Goal: Information Seeking & Learning: Learn about a topic

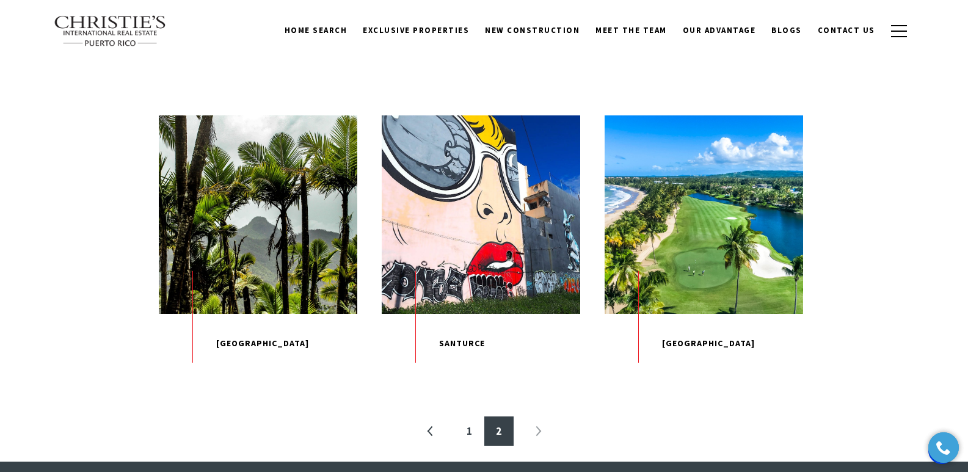
scroll to position [307, 0]
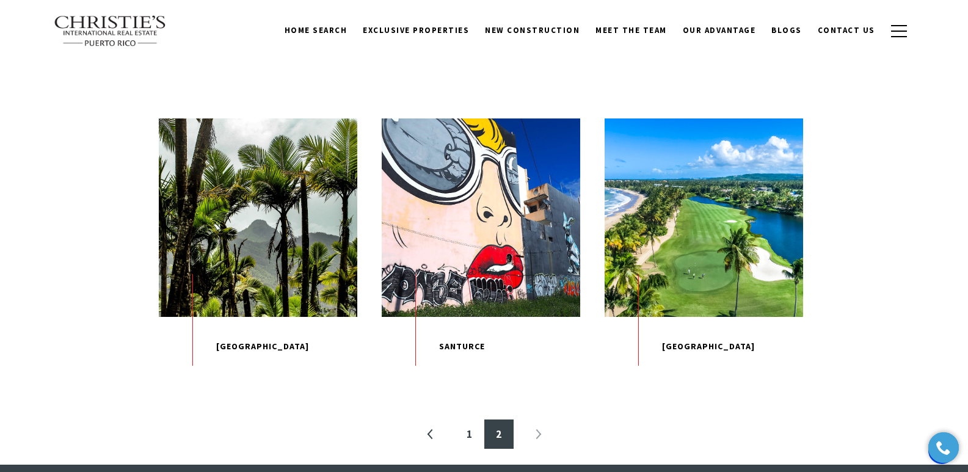
drag, startPoint x: 971, startPoint y: 109, endPoint x: 976, endPoint y: 76, distance: 34.0
click at [468, 449] on link "1" at bounding box center [469, 434] width 29 height 29
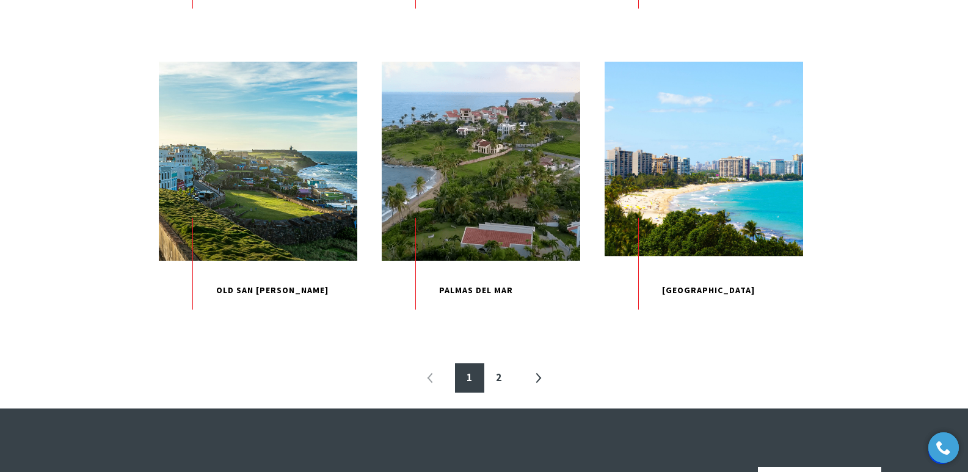
scroll to position [1270, 0]
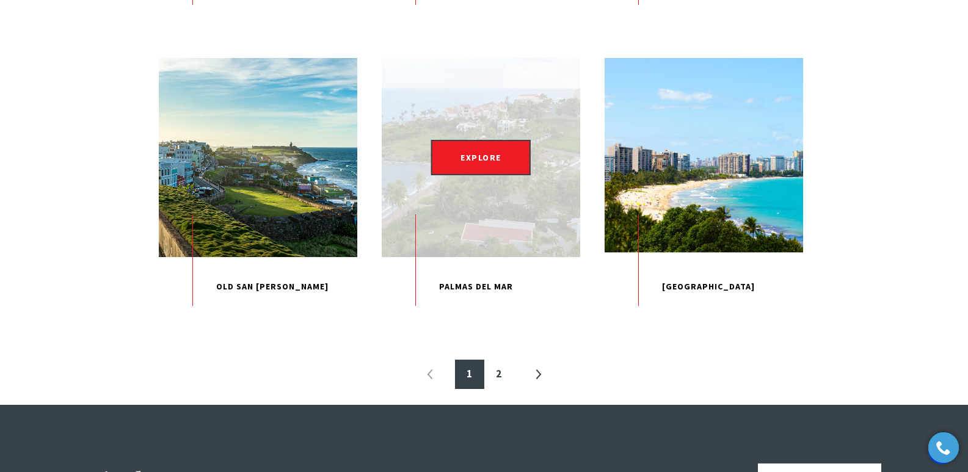
click at [465, 317] on p "Palmas Del Mar" at bounding box center [481, 287] width 198 height 60
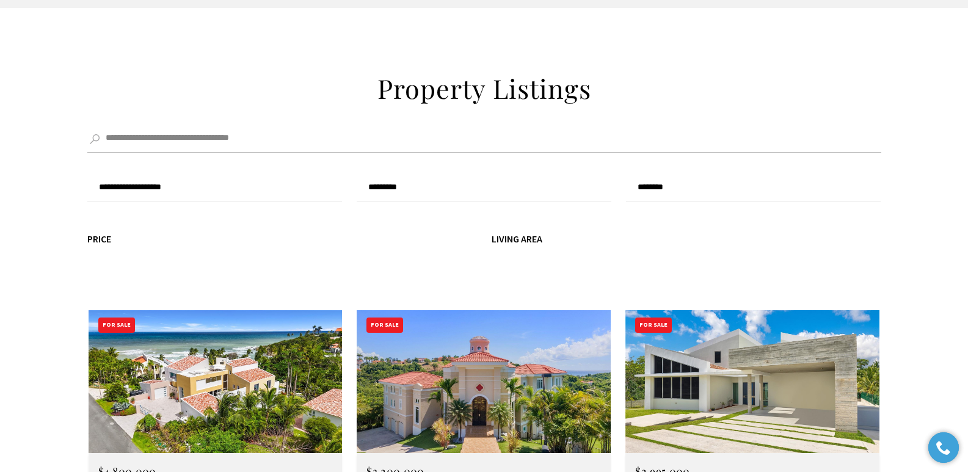
scroll to position [3274, 0]
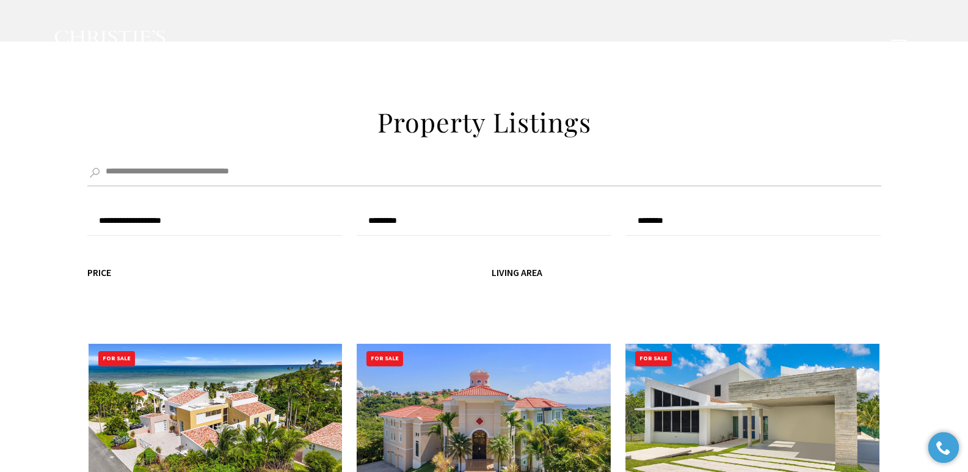
type input "**********"
type input "*********"
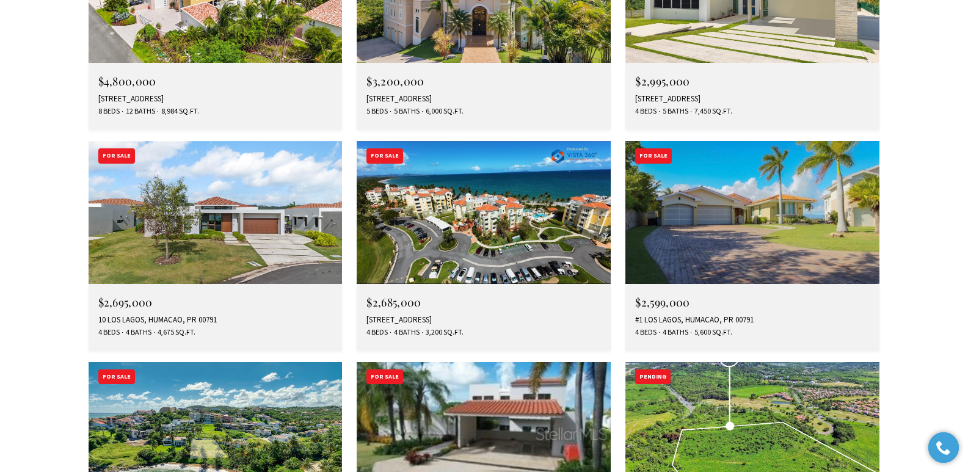
scroll to position [3731, 0]
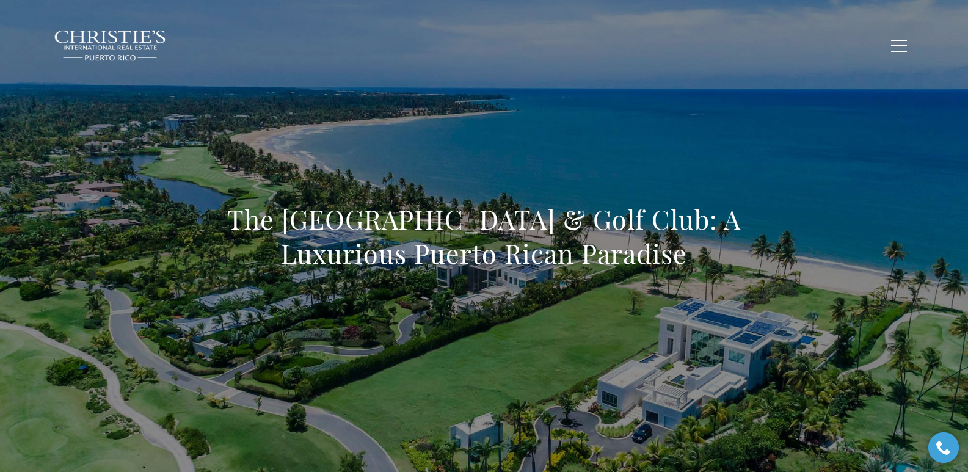
drag, startPoint x: 200, startPoint y: 213, endPoint x: 742, endPoint y: 299, distance: 549.0
click at [742, 299] on div "The [GEOGRAPHIC_DATA] & Golf Club: A Luxurious Puerto Rican Paradise" at bounding box center [484, 244] width 855 height 366
copy h1 "The [GEOGRAPHIC_DATA] & Golf Club: A Luxurious Puerto Rican Paradise"
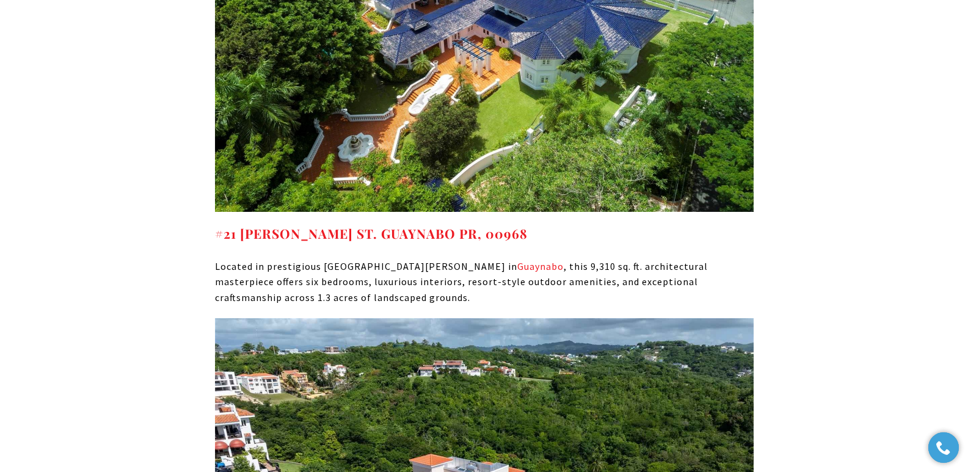
scroll to position [9913, 0]
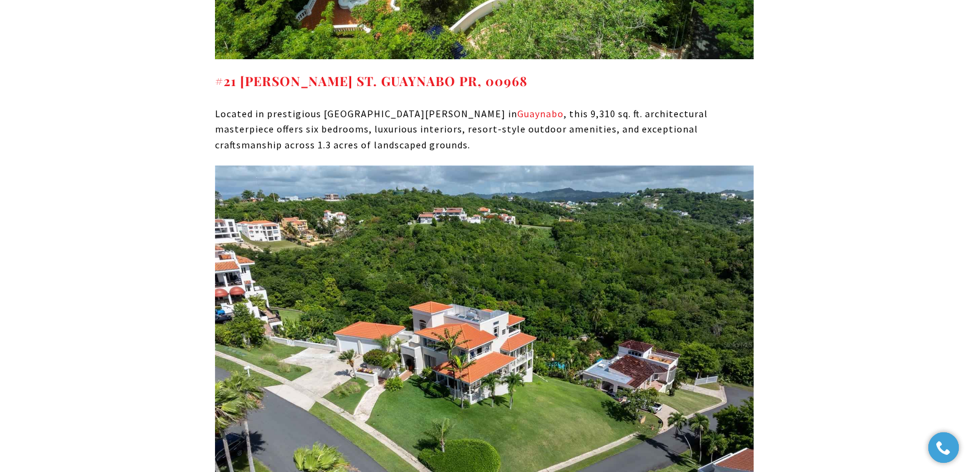
drag, startPoint x: 184, startPoint y: 360, endPoint x: 470, endPoint y: 358, distance: 285.8
copy strong "[STREET_ADDRESS]"
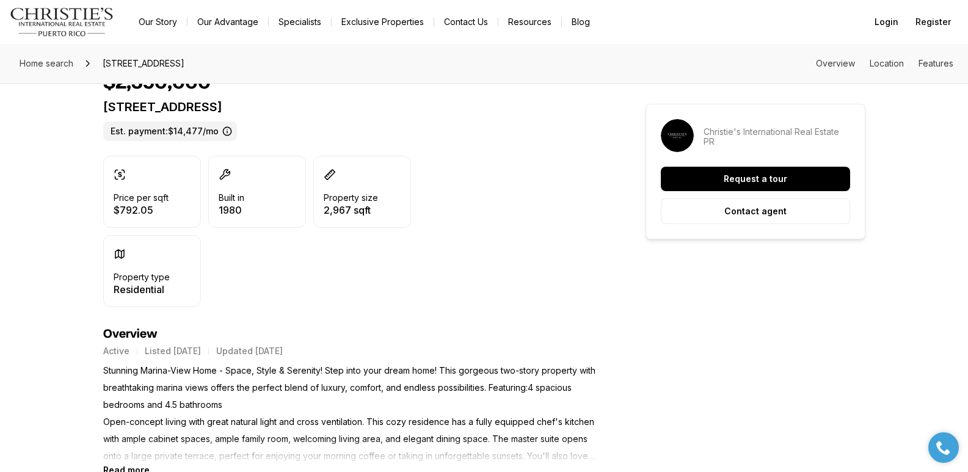
scroll to position [288, 0]
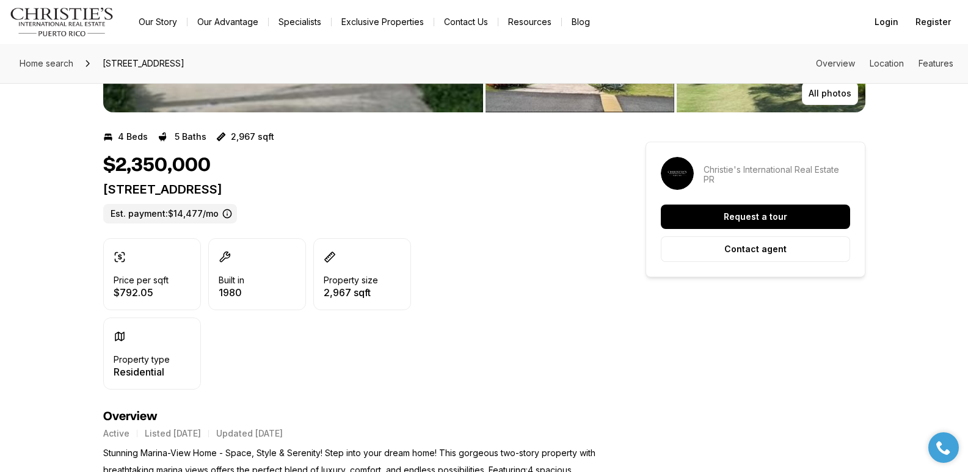
drag, startPoint x: 972, startPoint y: 56, endPoint x: 921, endPoint y: 100, distance: 67.1
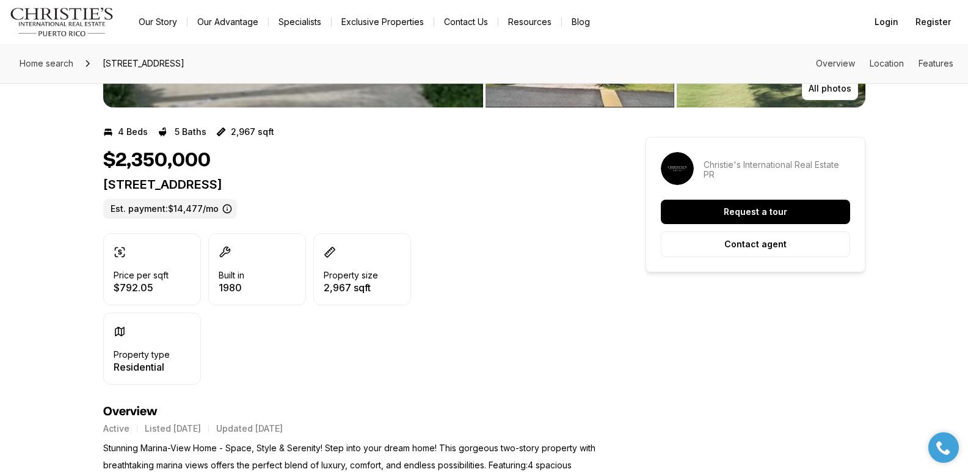
drag, startPoint x: 103, startPoint y: 180, endPoint x: 393, endPoint y: 186, distance: 290.1
click at [393, 186] on p "[STREET_ADDRESS]" at bounding box center [352, 184] width 498 height 15
copy p "[STREET_ADDRESS]"
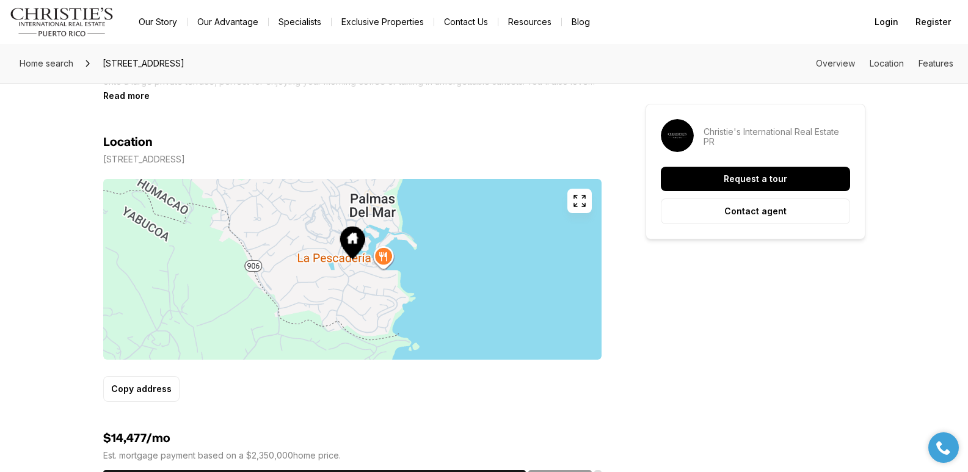
scroll to position [584, 0]
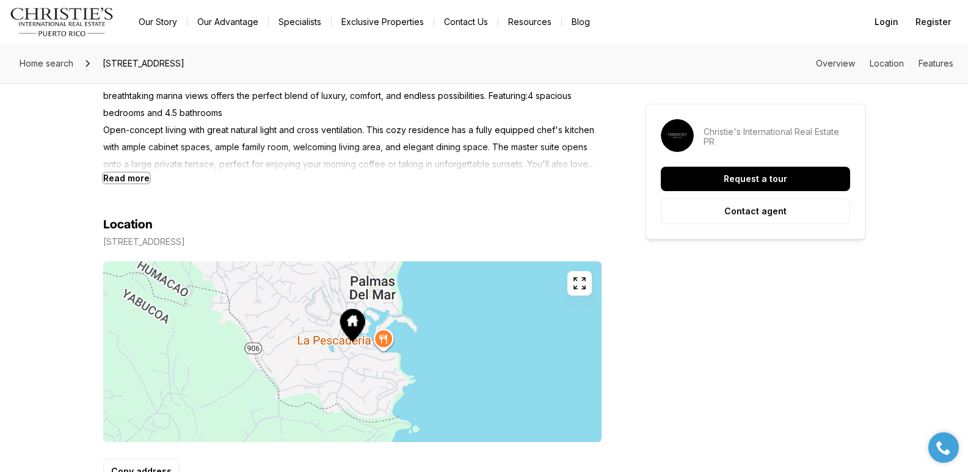
click at [132, 178] on b "Read more" at bounding box center [126, 178] width 46 height 10
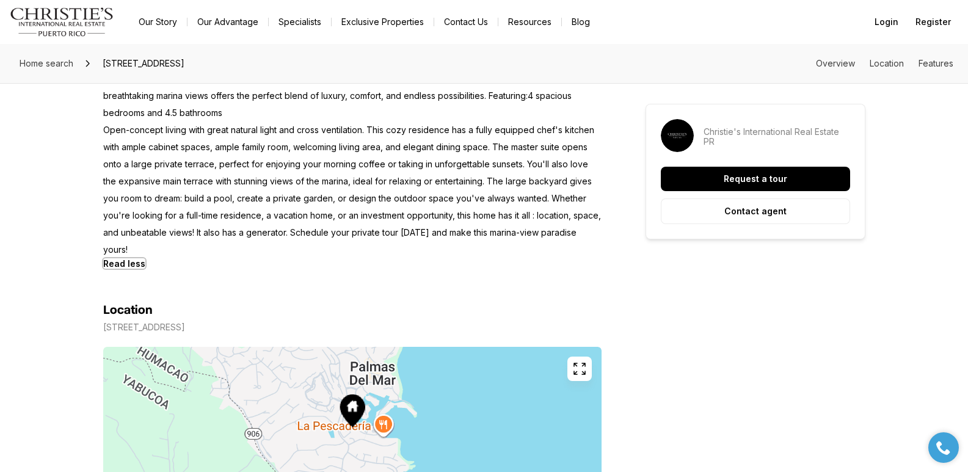
scroll to position [440, 0]
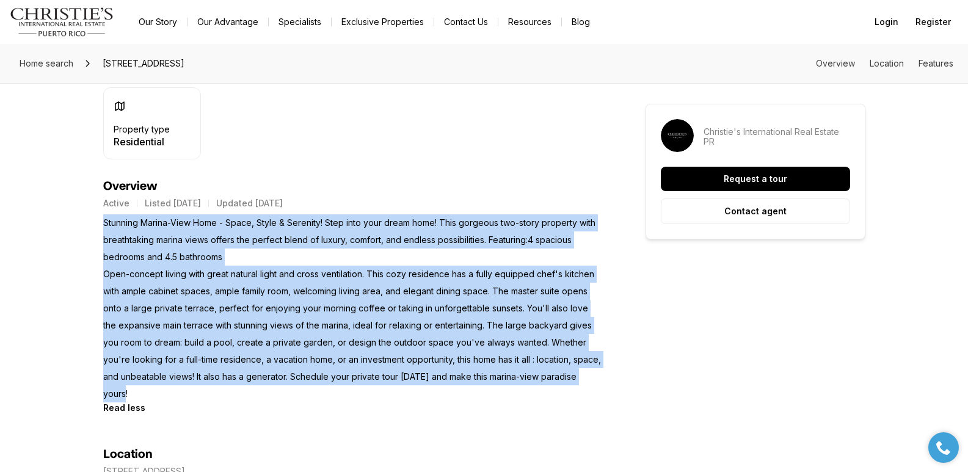
drag, startPoint x: 103, startPoint y: 224, endPoint x: 594, endPoint y: 372, distance: 512.8
click at [594, 372] on p "Stunning Marina-View Home - Space, Style & Serenity! Step into your dream home!…" at bounding box center [352, 308] width 498 height 188
copy p "Stunning Marina-View Home - Space, Style & Serenity! Step into your dream home!…"
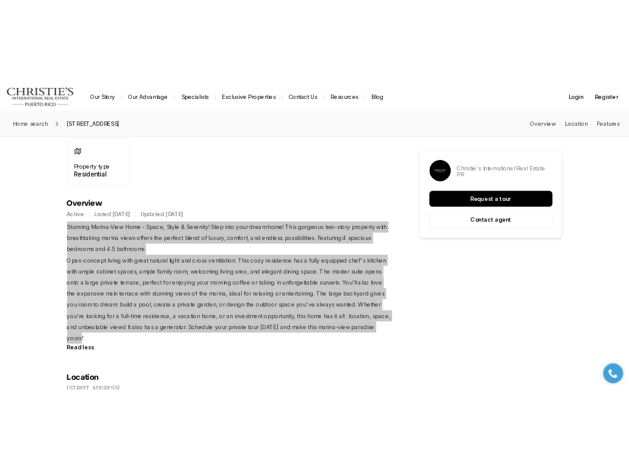
scroll to position [0, 0]
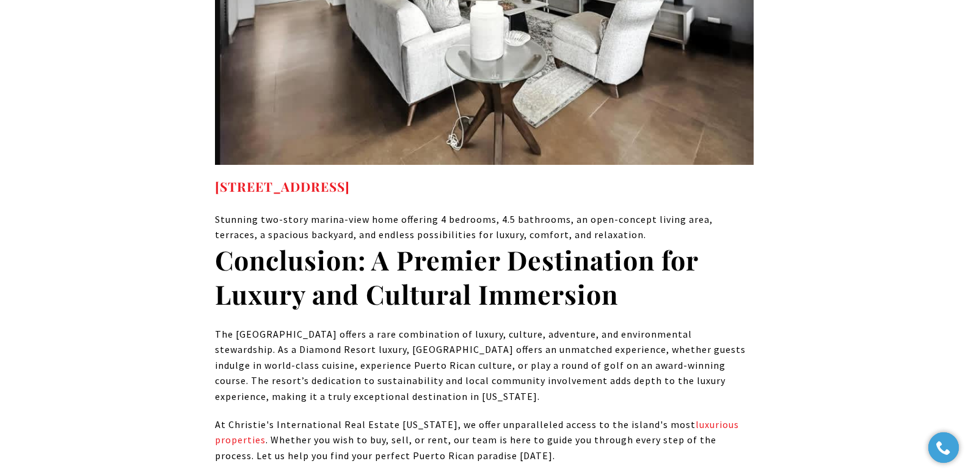
scroll to position [9907, 0]
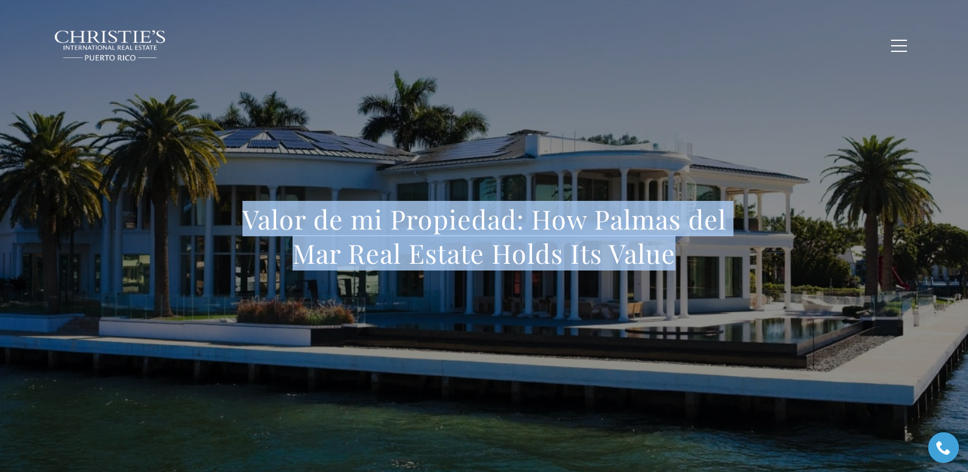
drag, startPoint x: 239, startPoint y: 216, endPoint x: 793, endPoint y: 253, distance: 554.5
click at [793, 253] on div "Valor de mi Propiedad: How Palmas del Mar Real Estate Holds Its Value" at bounding box center [484, 244] width 855 height 366
copy h1 "Valor de mi Propiedad: How Palmas del Mar Real Estate Holds Its Value"
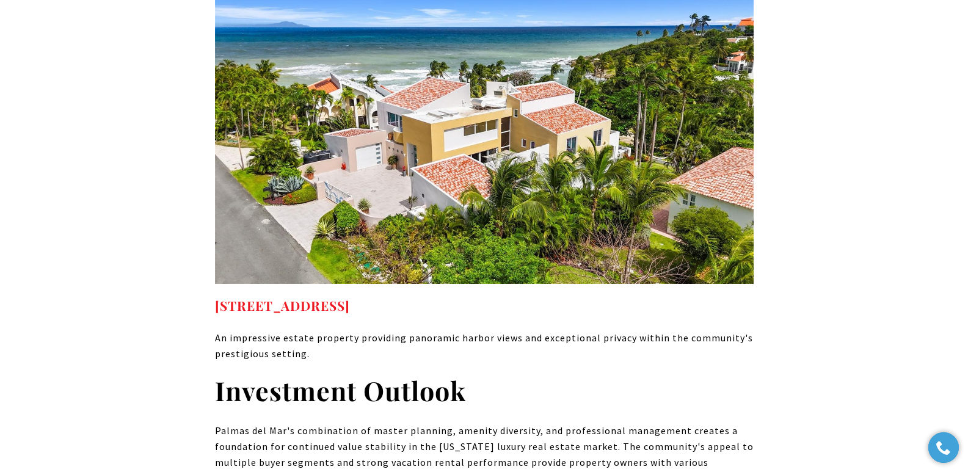
scroll to position [6243, 0]
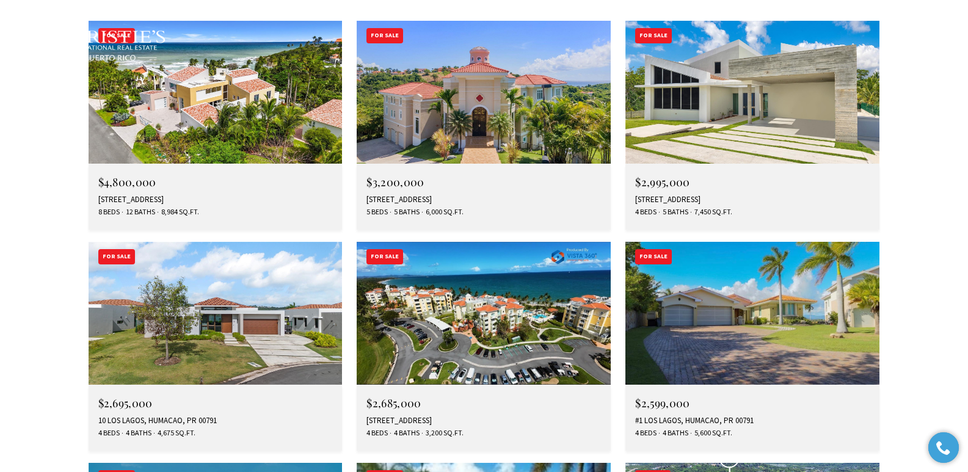
scroll to position [3606, 0]
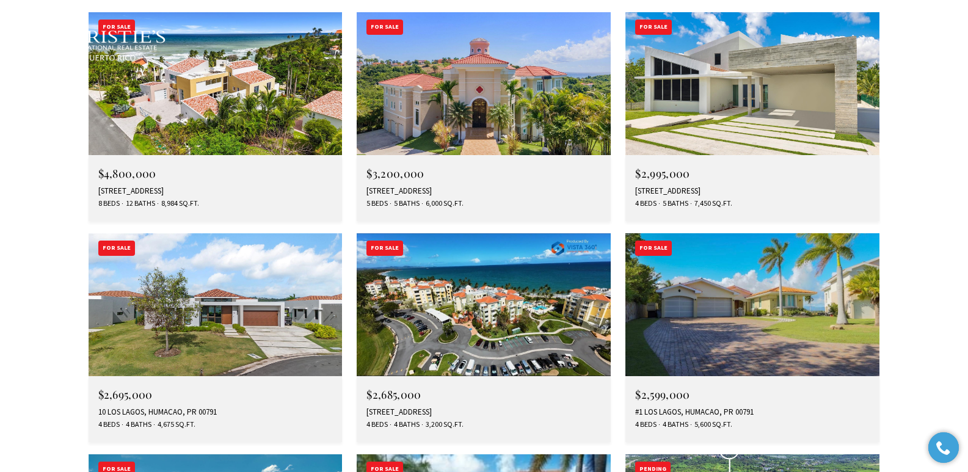
click at [182, 407] on div "10 LOS LAGOS, HUMACAO, PR 00791" at bounding box center [215, 412] width 235 height 10
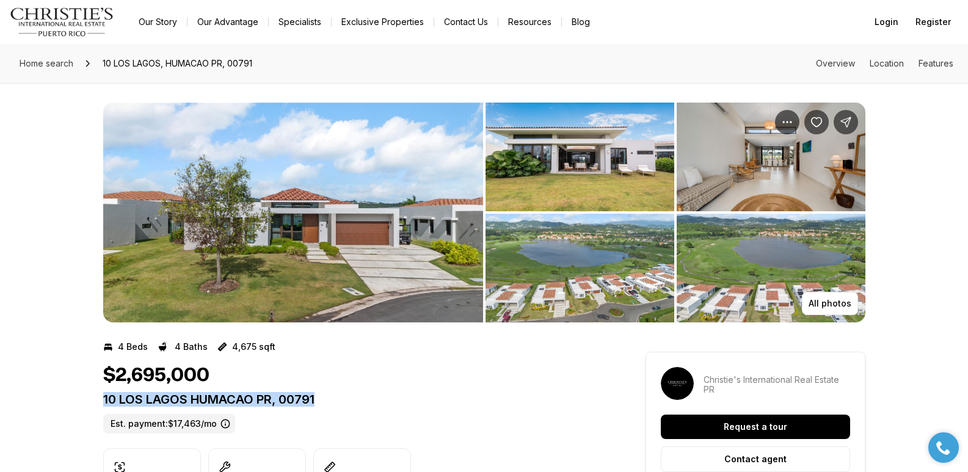
click at [368, 404] on p "10 LOS LAGOS HUMACAO PR, 00791" at bounding box center [352, 399] width 498 height 15
copy p "10 LOS LAGOS HUMACAO PR, 00791"
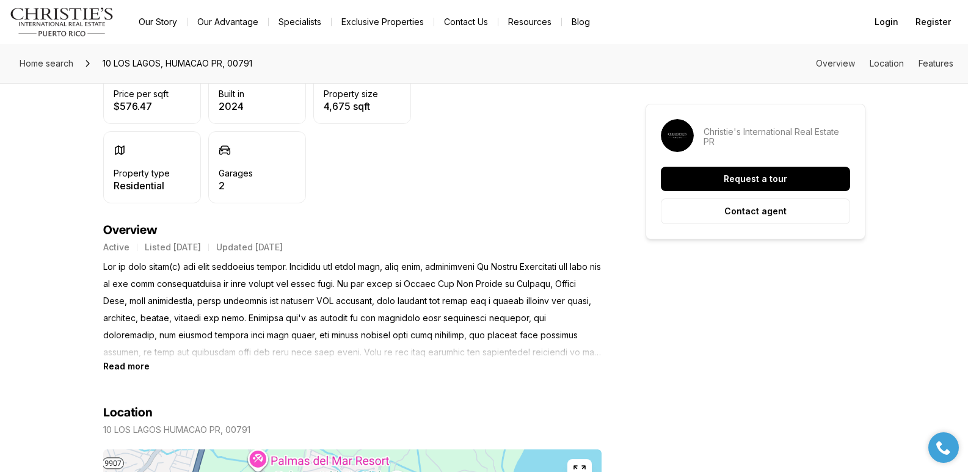
scroll to position [434, 0]
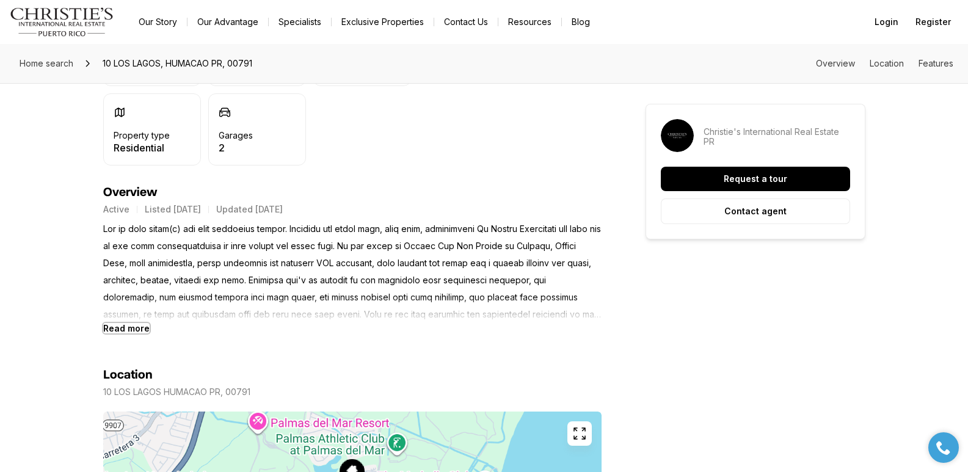
click at [117, 330] on b "Read more" at bounding box center [126, 328] width 46 height 10
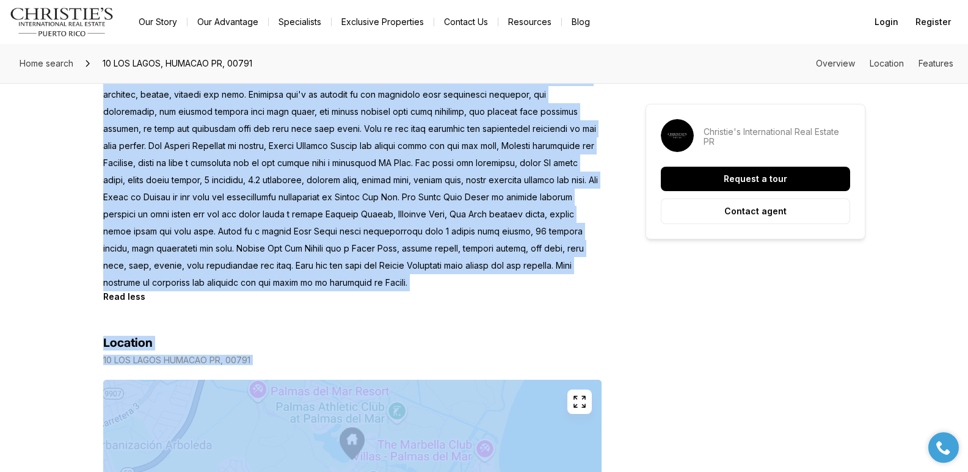
scroll to position [788, 0]
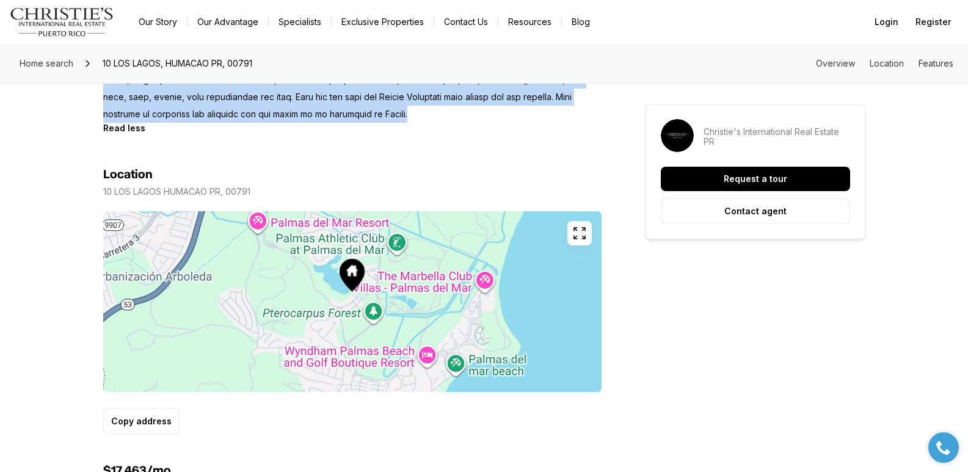
drag, startPoint x: 298, startPoint y: 228, endPoint x: 479, endPoint y: 116, distance: 212.8
copy p "Location and front lake, golf view, overlooking El Yunque Rainforest are only o…"
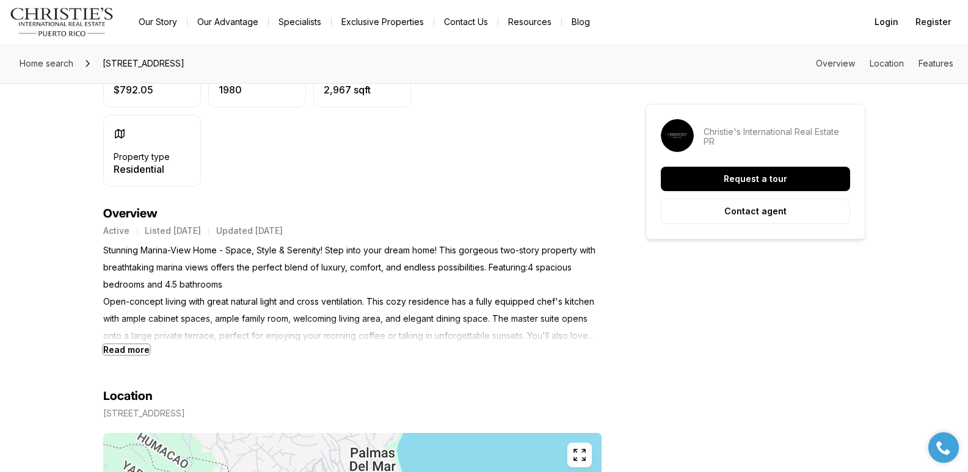
drag, startPoint x: 129, startPoint y: 352, endPoint x: 106, endPoint y: 313, distance: 44.6
click at [128, 352] on b "Read more" at bounding box center [126, 349] width 46 height 10
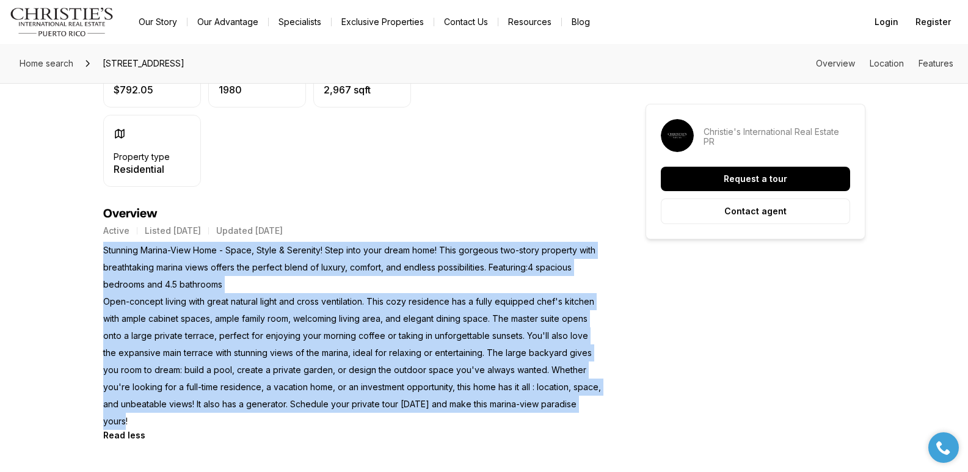
drag, startPoint x: 103, startPoint y: 252, endPoint x: 615, endPoint y: 412, distance: 536.2
copy p "Stunning Marina-View Home - Space, Style & Serenity! Step into your dream home!…"
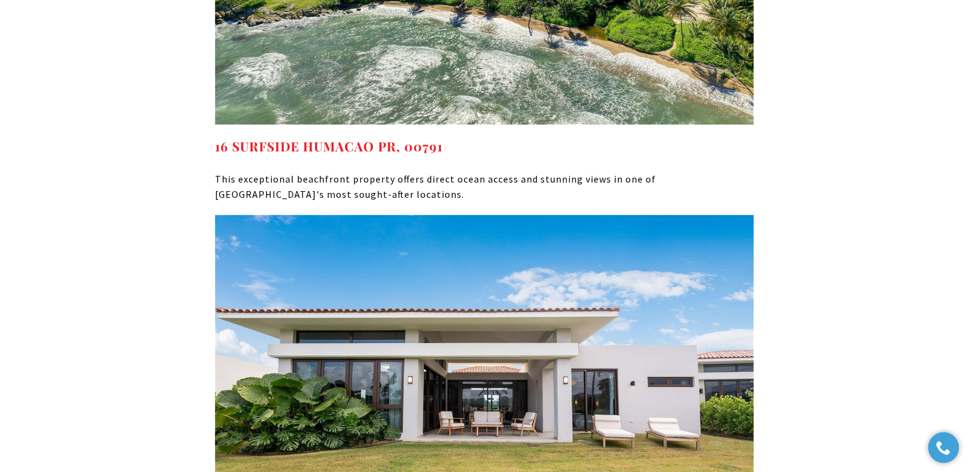
scroll to position [5140, 0]
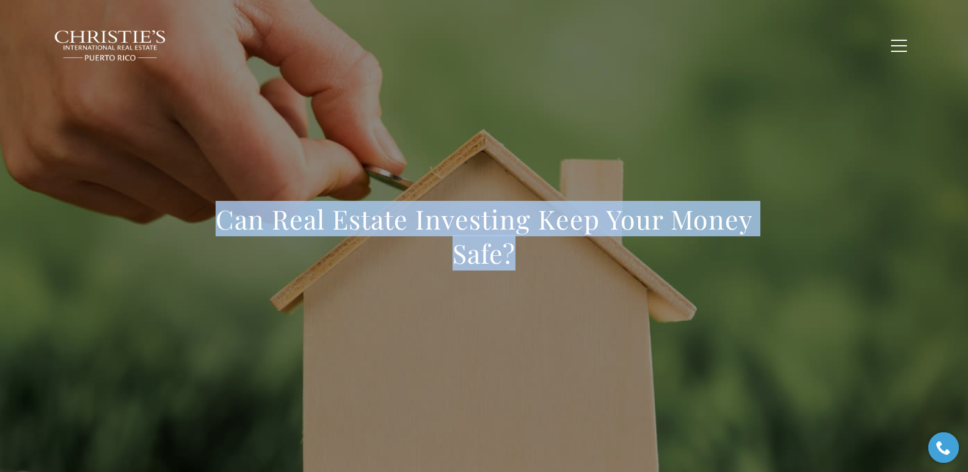
drag, startPoint x: 220, startPoint y: 222, endPoint x: 624, endPoint y: 256, distance: 405.1
click at [624, 256] on div "Can Real Estate Investing Keep Your Money Safe?" at bounding box center [484, 244] width 855 height 366
copy h1 "Can Real Estate Investing Keep Your Money Safe?"
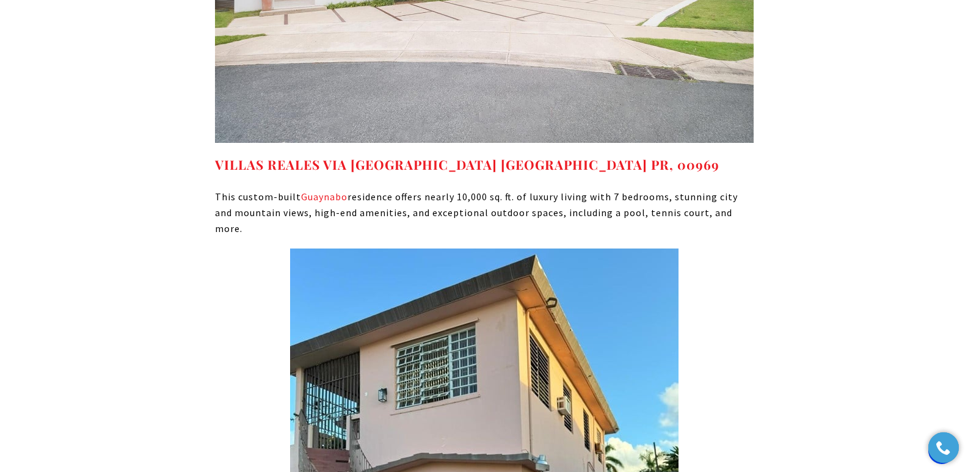
scroll to position [8494, 0]
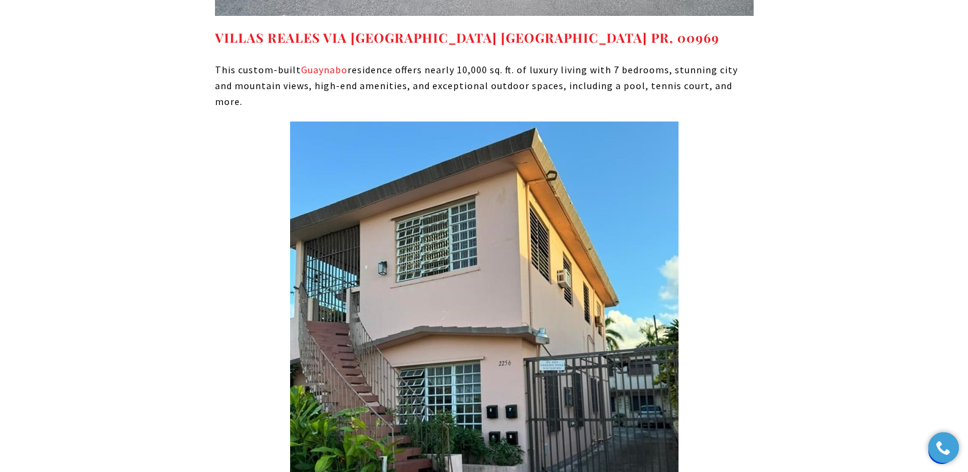
drag, startPoint x: 467, startPoint y: 361, endPoint x: 208, endPoint y: 369, distance: 258.4
copy strong "2256 CACIQUE SAN JUAN PR, 00913"
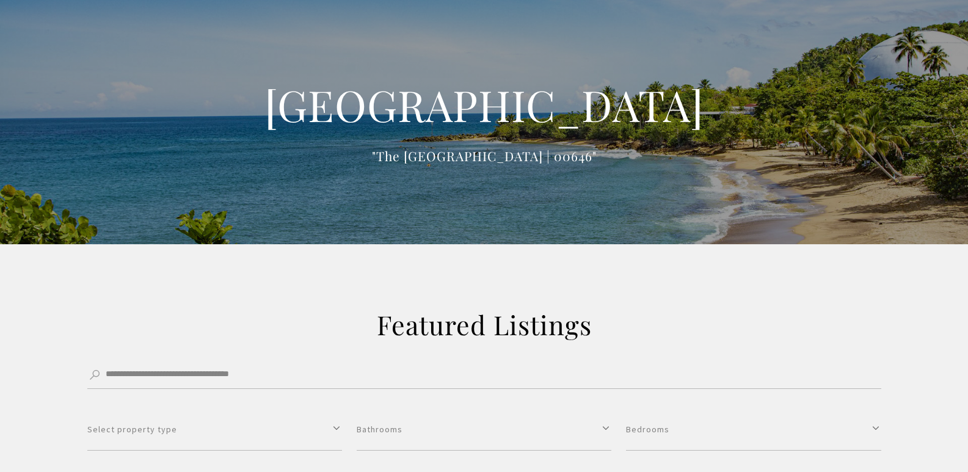
scroll to position [1018, 0]
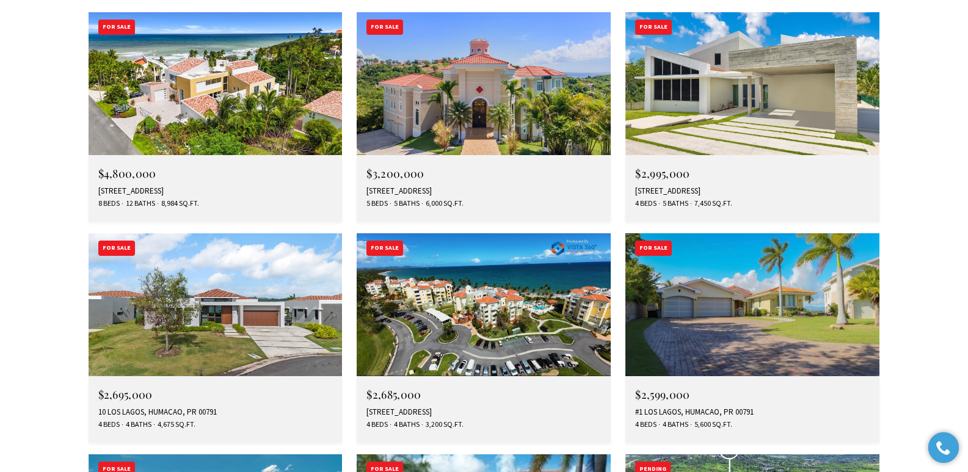
scroll to position [3606, 0]
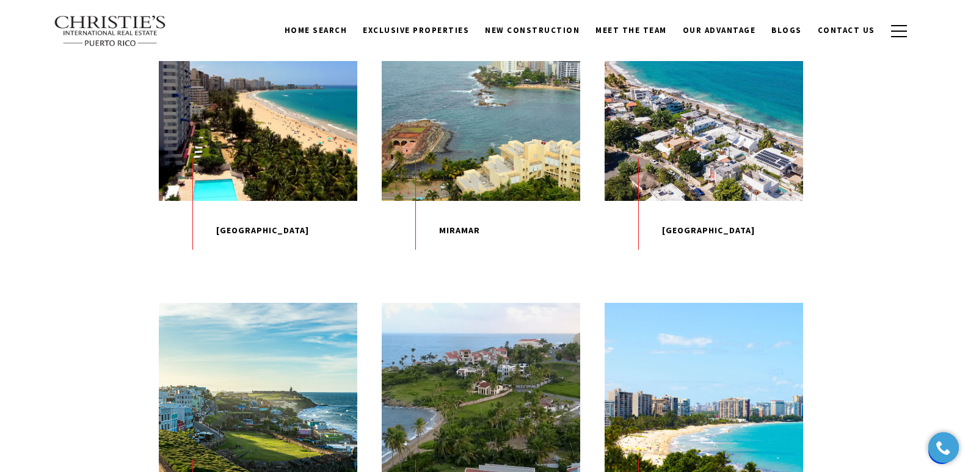
scroll to position [1017, 0]
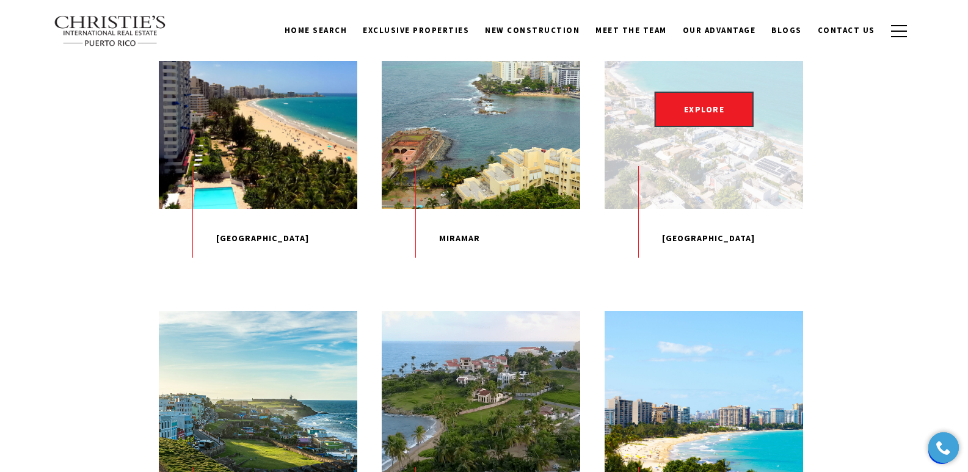
click at [712, 164] on div "EXPLORE" at bounding box center [704, 109] width 198 height 198
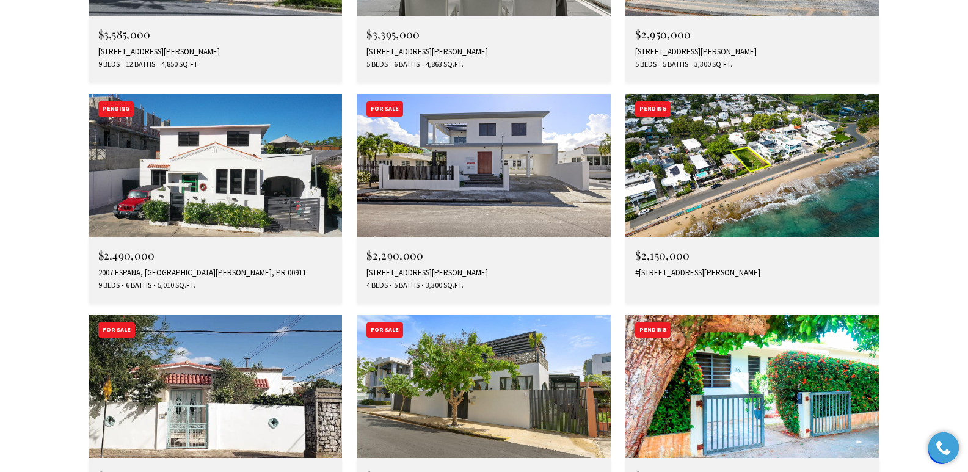
scroll to position [2343, 0]
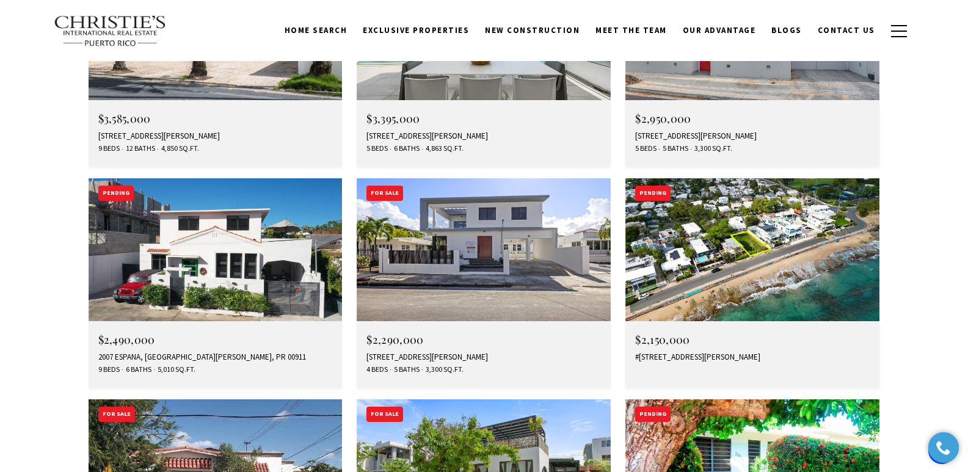
drag, startPoint x: 970, startPoint y: 46, endPoint x: 952, endPoint y: 241, distance: 195.7
click at [967, 259] on html "Skip to main content Enable accessibility for low vision Open the accessibility…" at bounding box center [484, 152] width 968 height 4872
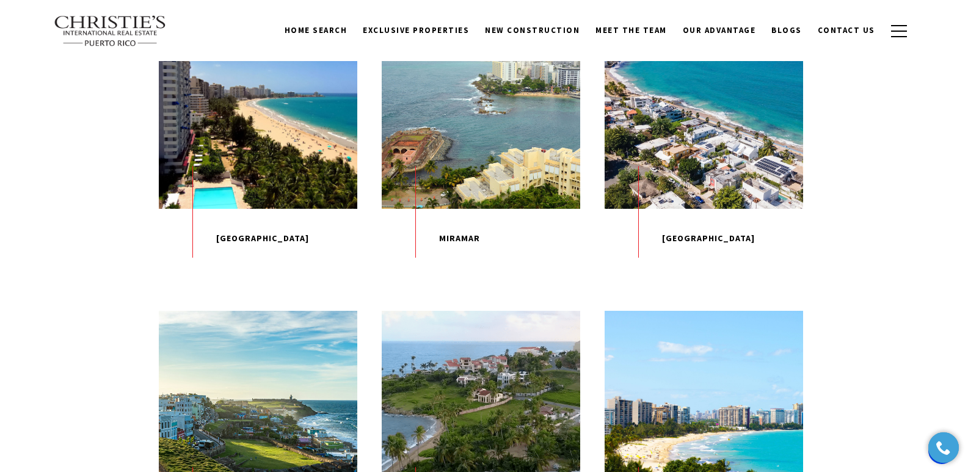
click at [453, 269] on p "Miramar" at bounding box center [481, 239] width 198 height 60
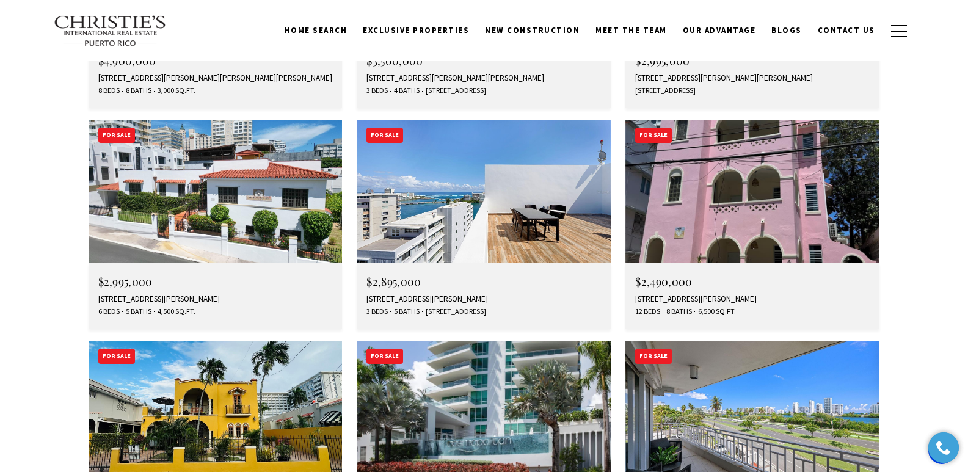
scroll to position [1801, 0]
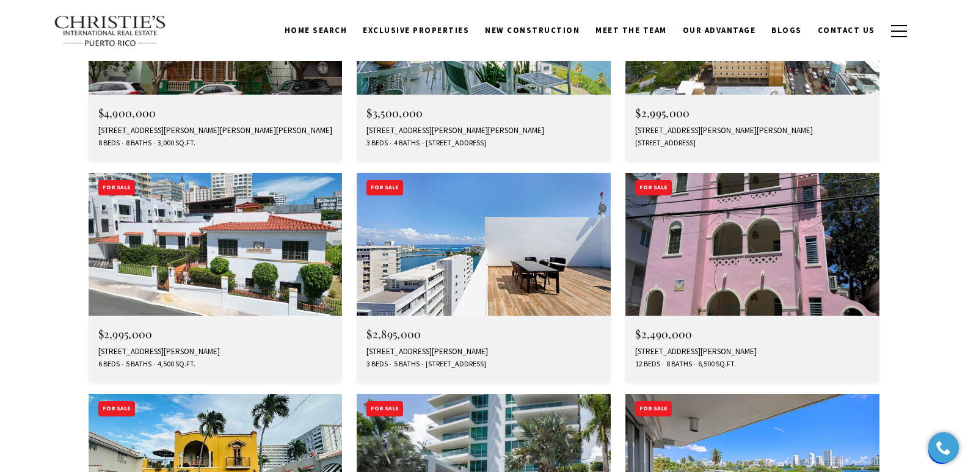
drag, startPoint x: 973, startPoint y: 47, endPoint x: 976, endPoint y: 235, distance: 188.1
click at [967, 235] on html "Skip to main content Enable accessibility for low vision Open the accessibility…" at bounding box center [484, 391] width 968 height 4384
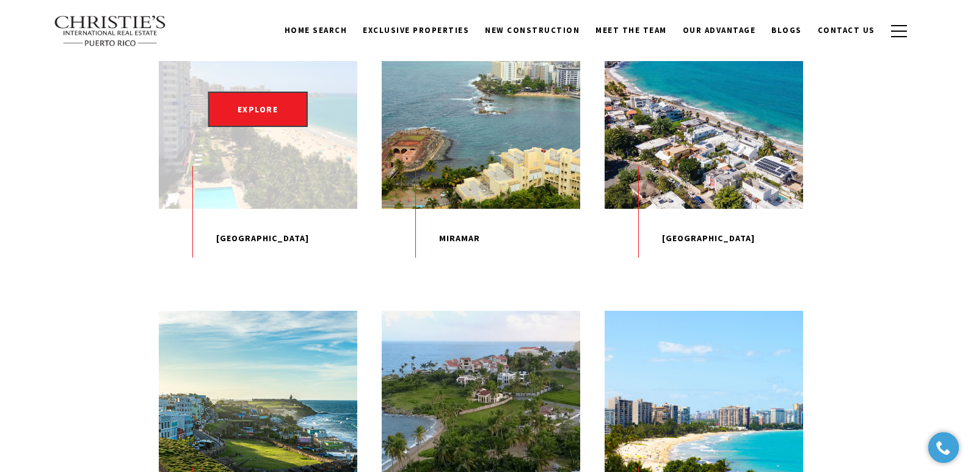
click at [230, 269] on p "[GEOGRAPHIC_DATA]" at bounding box center [258, 239] width 198 height 60
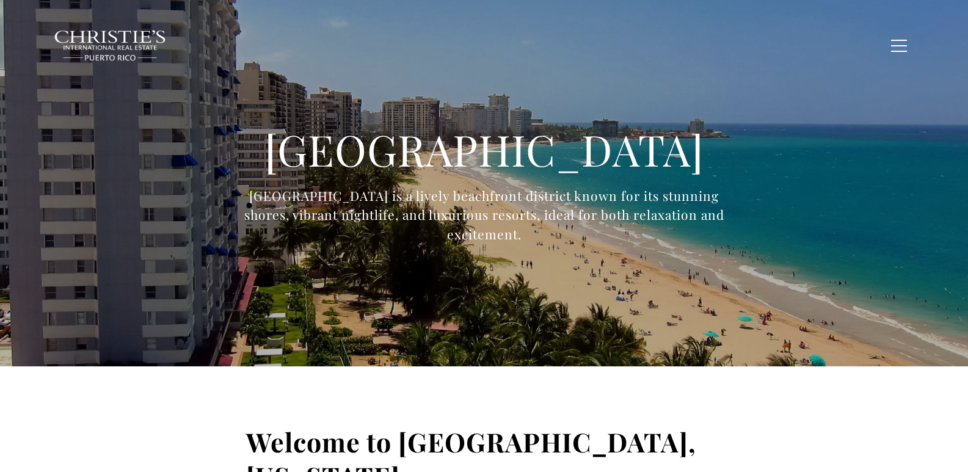
type input "**********"
type input "*********"
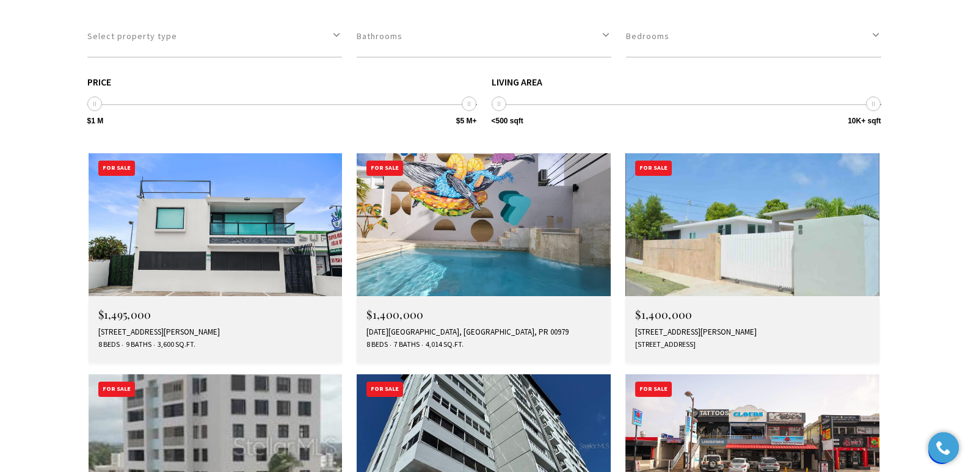
scroll to position [3418, 0]
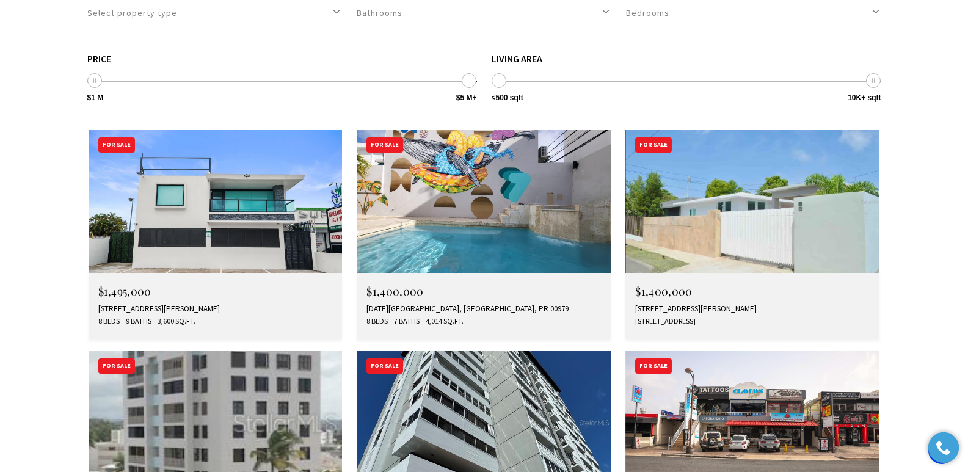
drag, startPoint x: 971, startPoint y: 32, endPoint x: 976, endPoint y: 298, distance: 266.3
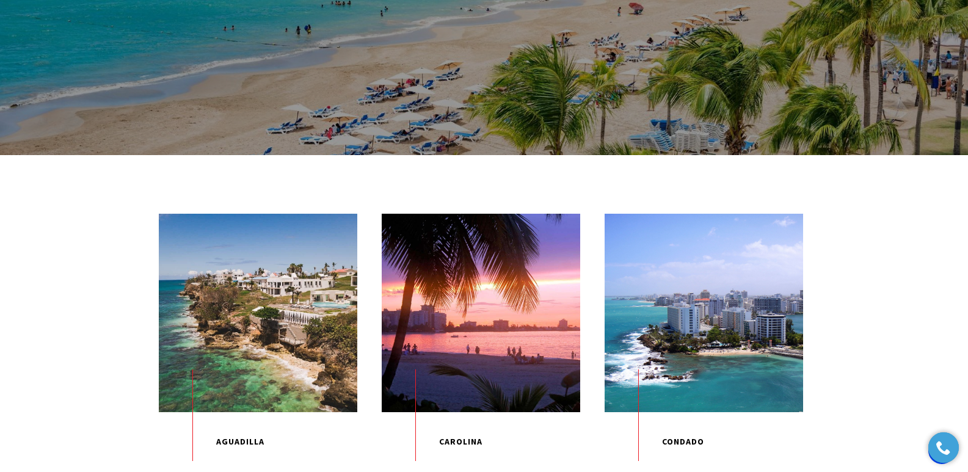
scroll to position [191, 0]
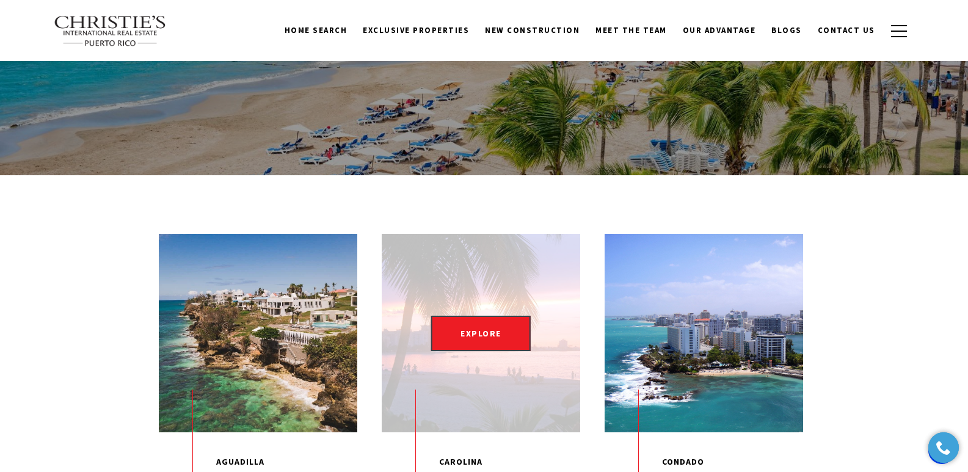
click at [482, 368] on div "EXPLORE" at bounding box center [481, 333] width 198 height 198
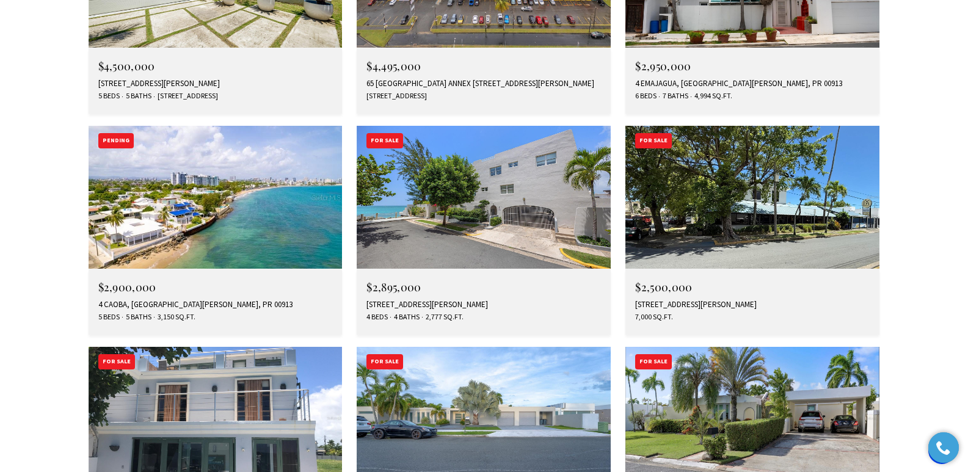
scroll to position [3540, 0]
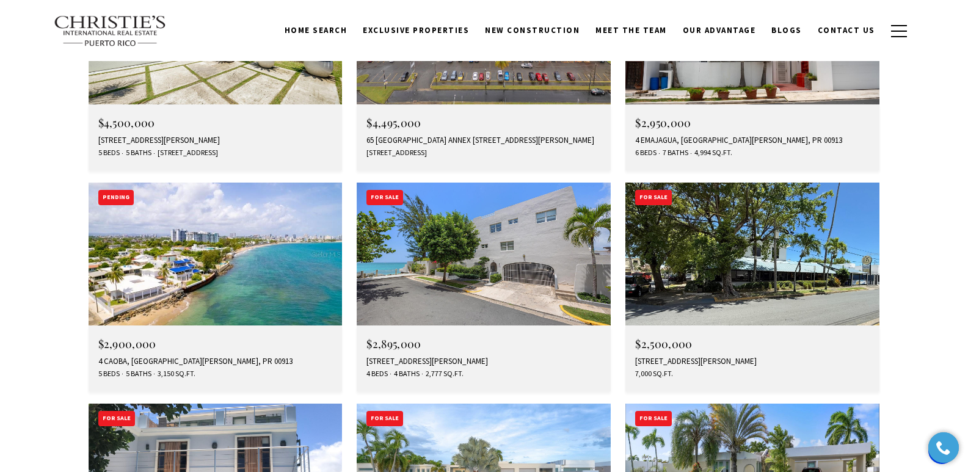
drag, startPoint x: 976, startPoint y: 28, endPoint x: 976, endPoint y: 294, distance: 266.3
click at [711, 357] on div "[STREET_ADDRESS][PERSON_NAME]" at bounding box center [752, 362] width 235 height 10
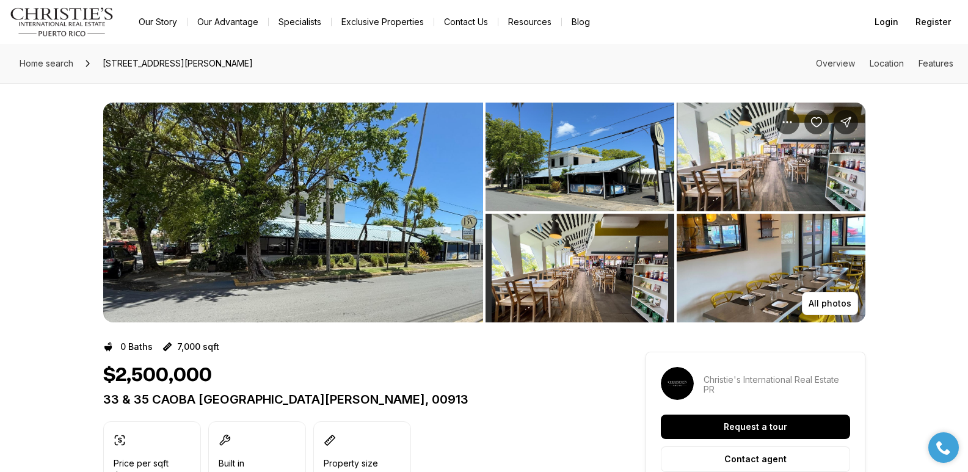
scroll to position [413, 0]
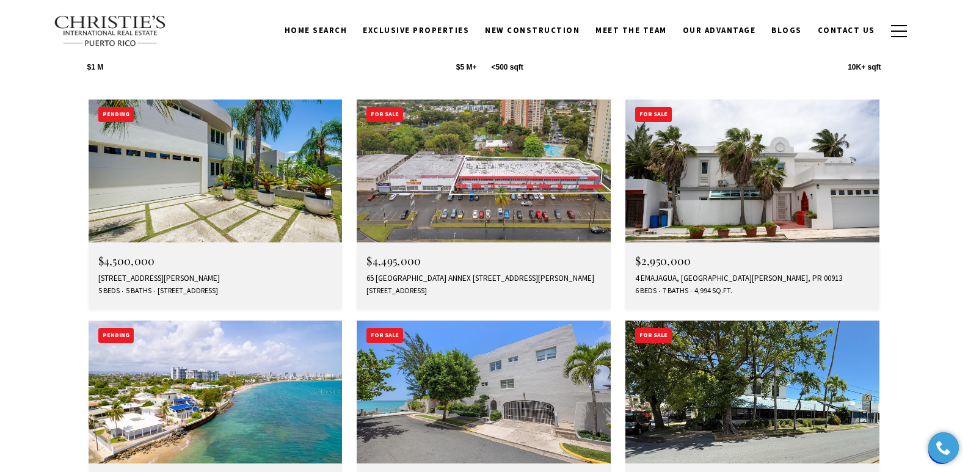
scroll to position [3377, 0]
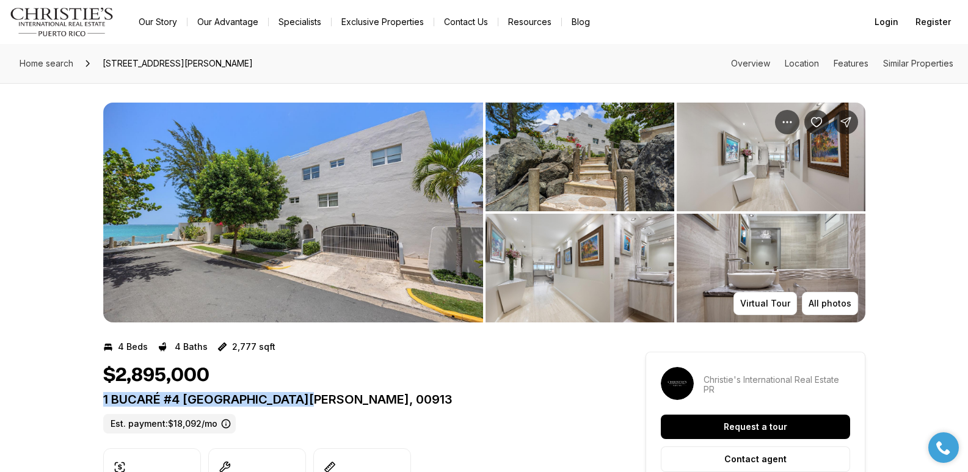
drag, startPoint x: 96, startPoint y: 402, endPoint x: 375, endPoint y: 406, distance: 279.1
copy p "1 BUCARÉ #4 SAN JUAN PR, 00913"
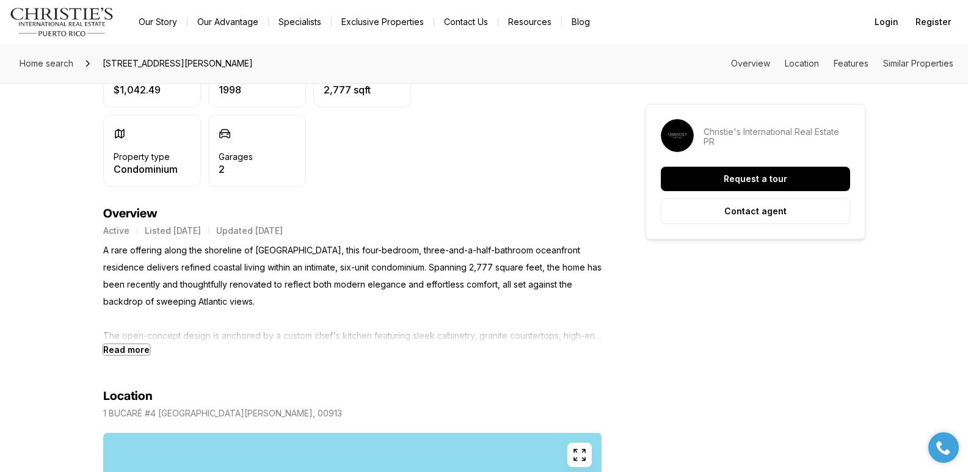
click at [137, 349] on b "Read more" at bounding box center [126, 349] width 46 height 10
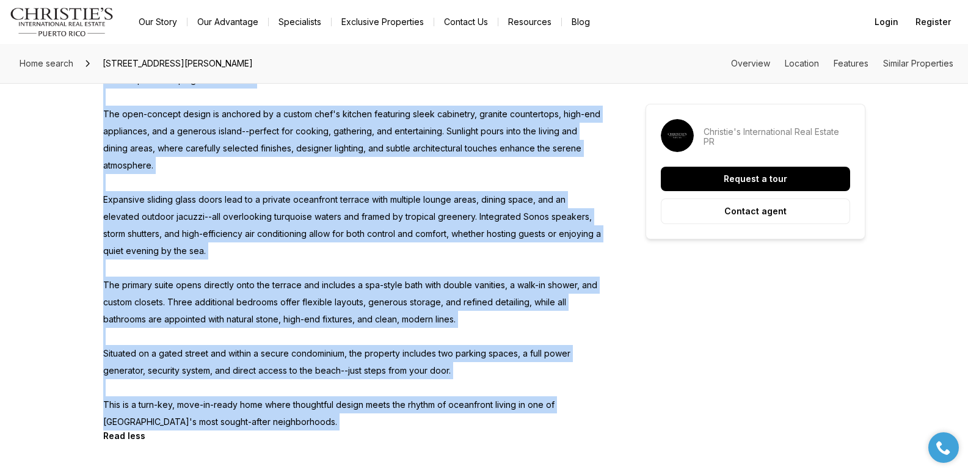
scroll to position [812, 0]
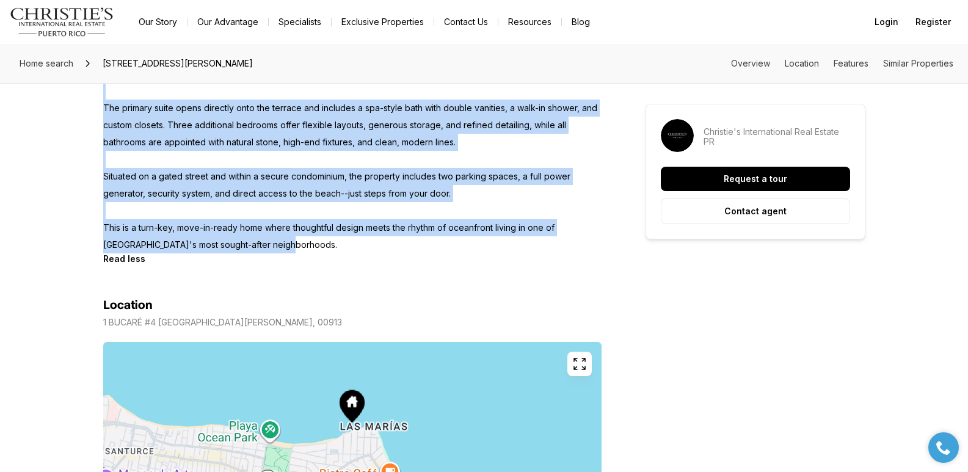
drag, startPoint x: 103, startPoint y: 249, endPoint x: 299, endPoint y: 249, distance: 196.0
click at [299, 249] on p "A rare offering along the shoreline of Punta Las Marias, this four-bedroom, thr…" at bounding box center [352, 48] width 498 height 410
copy p "A rare offering along the shoreline of Punta Las Marias, this four-bedroom, thr…"
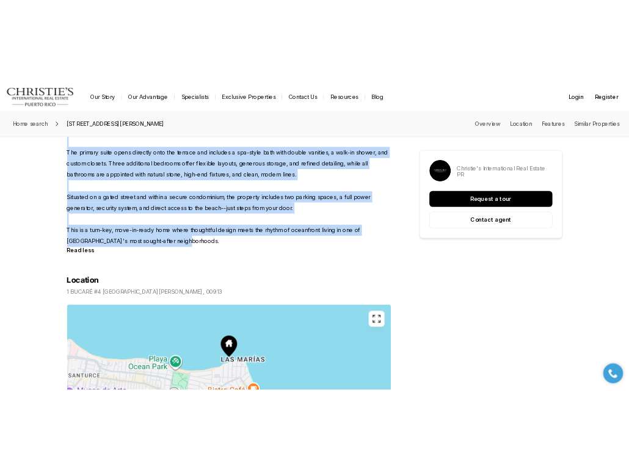
scroll to position [0, 0]
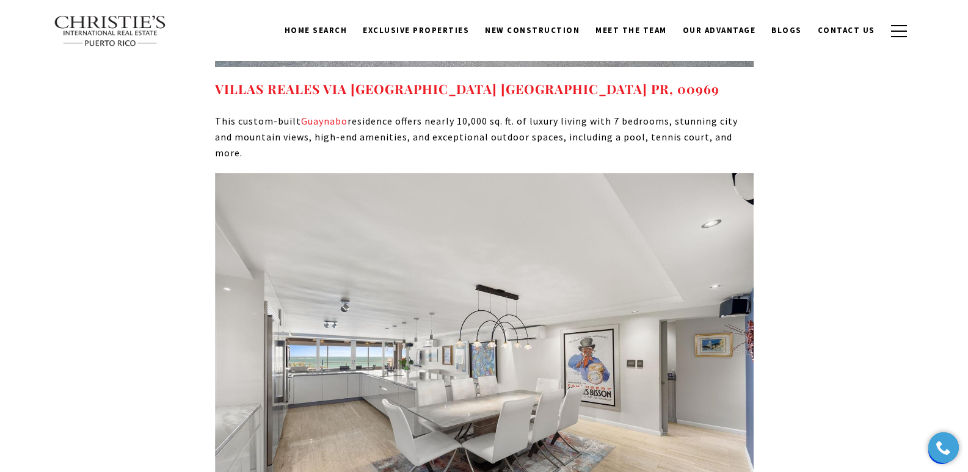
scroll to position [8269, 0]
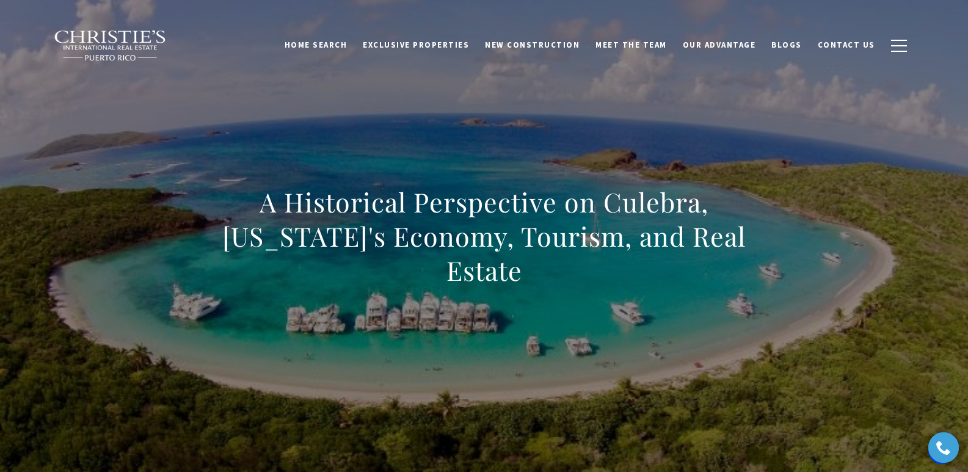
drag, startPoint x: 198, startPoint y: 231, endPoint x: 872, endPoint y: 262, distance: 674.3
click at [872, 262] on div "A Historical Perspective on Culebra, [US_STATE]'s Economy, Tourism, and Real Es…" at bounding box center [484, 244] width 855 height 366
copy h1 "A Historical Perspective on Culebra, [US_STATE]'s Economy, Tourism, and Real Es…"
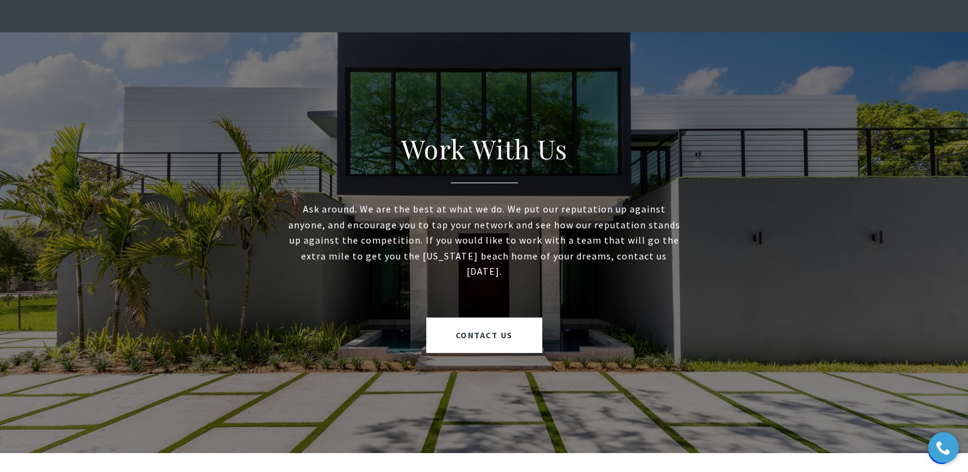
scroll to position [1382, 0]
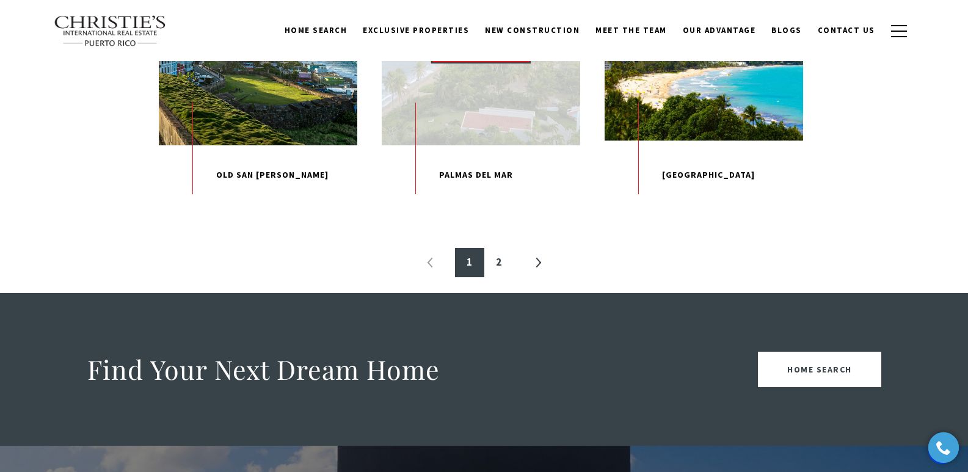
click at [474, 145] on div "EXPLORE" at bounding box center [481, 45] width 198 height 198
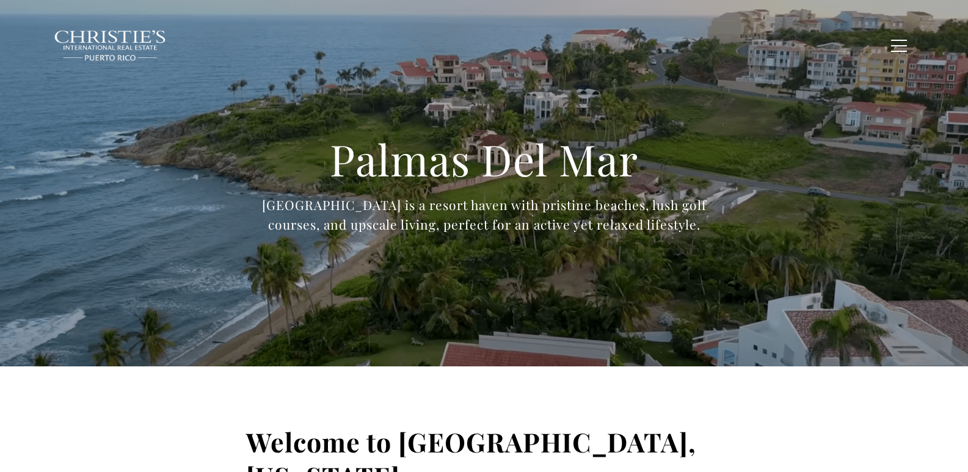
type input "**********"
type input "*********"
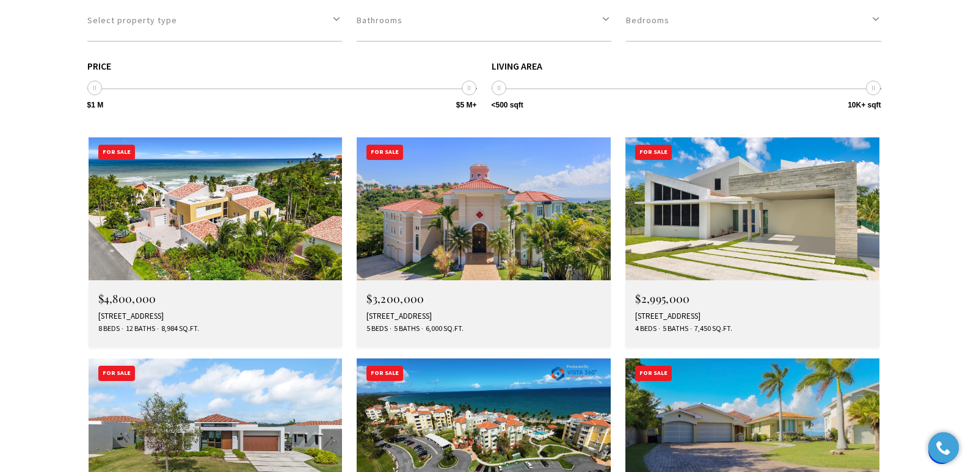
scroll to position [3497, 0]
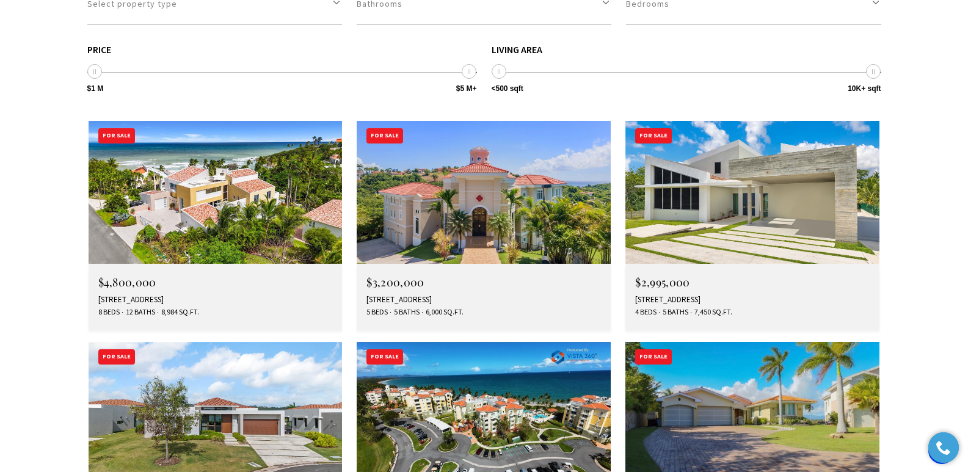
click at [476, 121] on img at bounding box center [484, 192] width 254 height 143
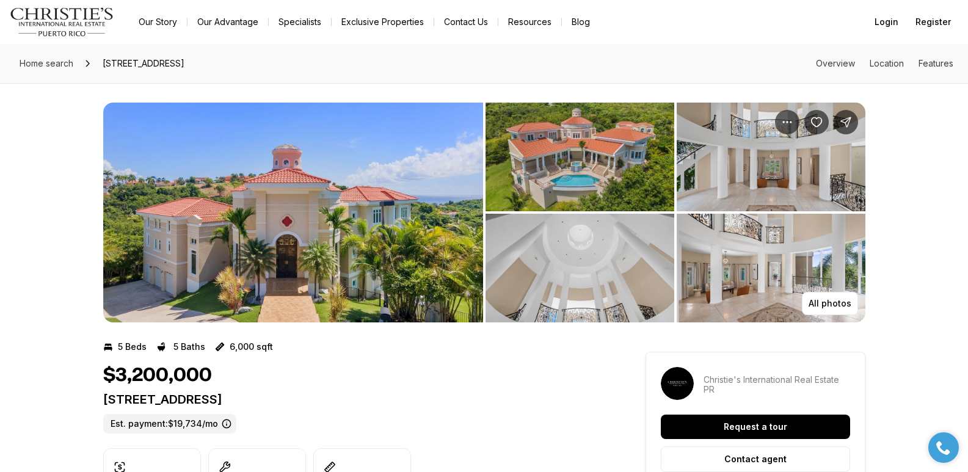
drag, startPoint x: 106, startPoint y: 398, endPoint x: 384, endPoint y: 399, distance: 278.5
click at [384, 399] on p "44 COCOLOBA ST #44 HUMACAO PR, 00791" at bounding box center [352, 399] width 498 height 15
copy p "44 COCOLOBA ST #44 HUMACAO PR, 00791"
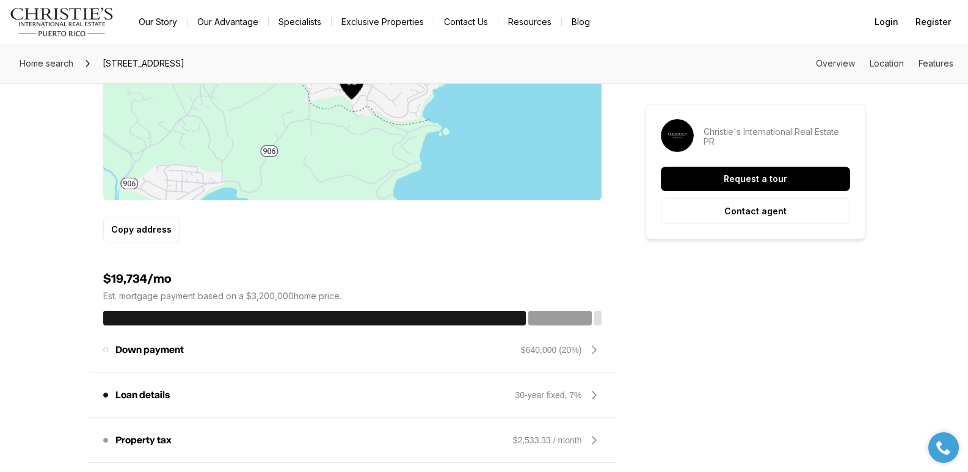
scroll to position [413, 0]
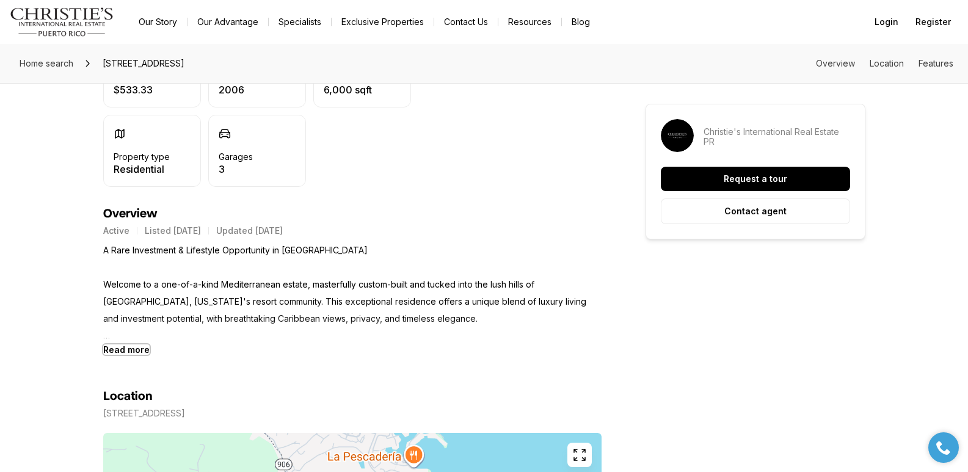
click at [133, 350] on b "Read more" at bounding box center [126, 349] width 46 height 10
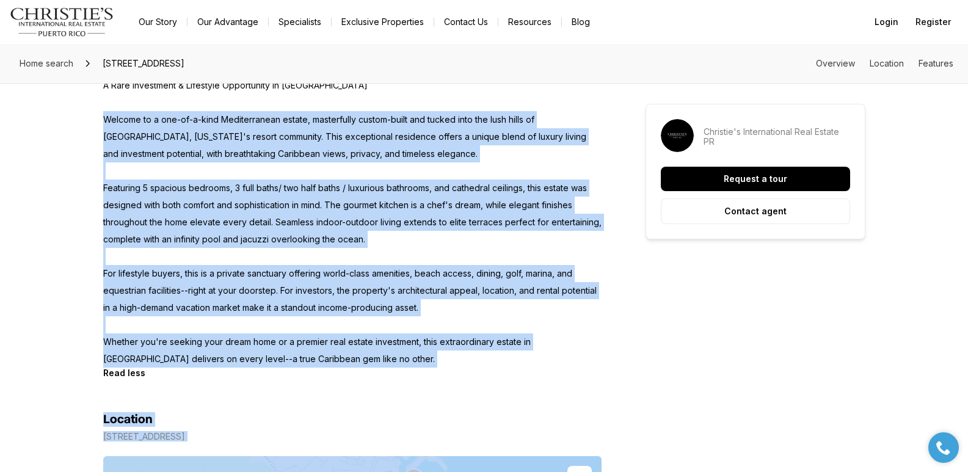
scroll to position [587, 0]
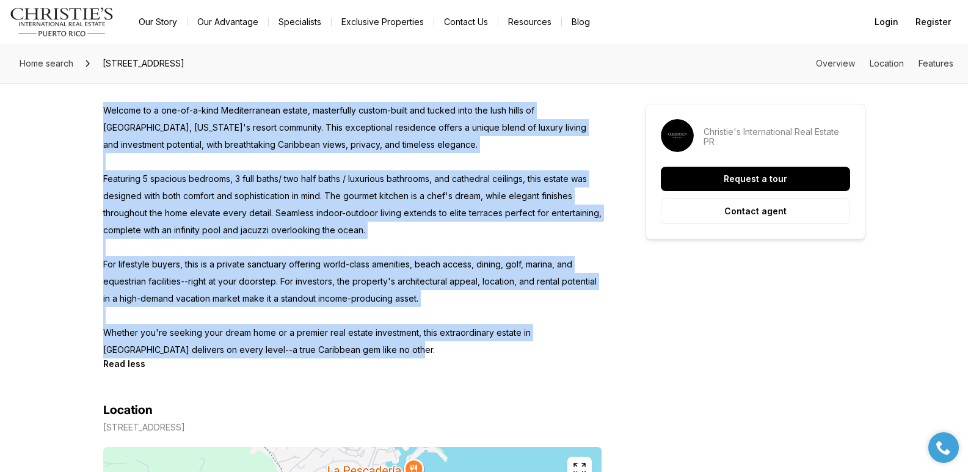
drag, startPoint x: 106, startPoint y: 287, endPoint x: 361, endPoint y: 352, distance: 263.5
click at [361, 352] on p "A Rare Investment & Lifestyle Opportunity in Palmas del Mar Welcome to a one-of…" at bounding box center [352, 213] width 498 height 291
copy p "Welcome to a one-of-a-kind Mediterranean estate, masterfully custom-built and t…"
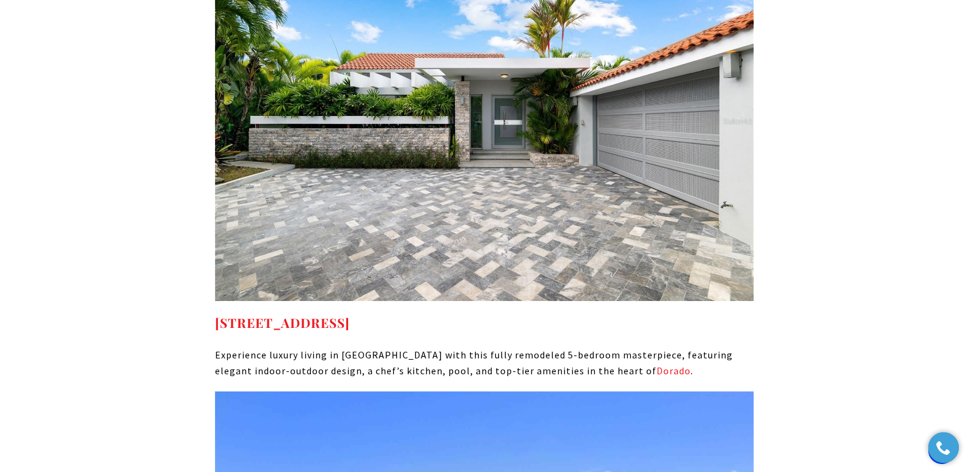
scroll to position [8163, 0]
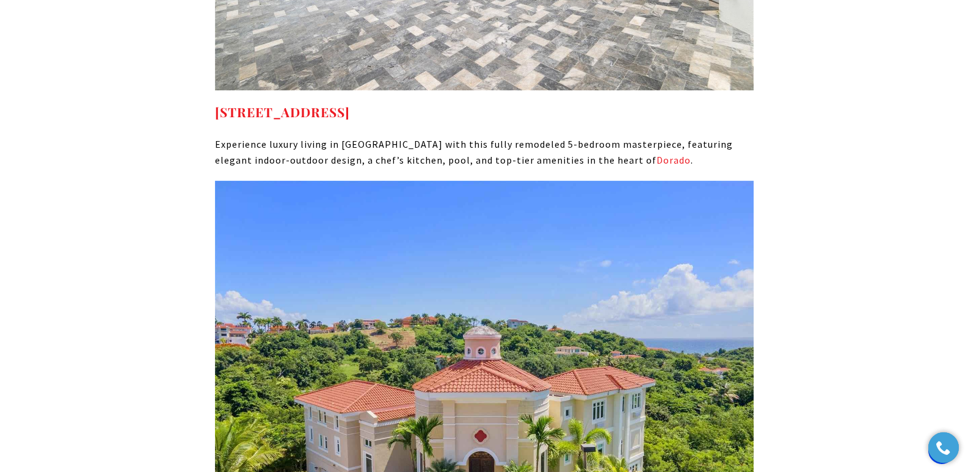
drag, startPoint x: 545, startPoint y: 363, endPoint x: 208, endPoint y: 368, distance: 336.5
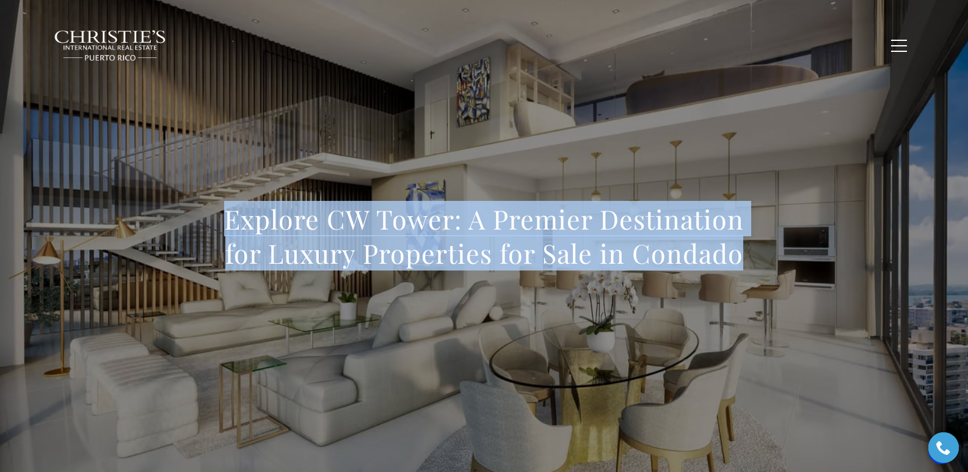
drag, startPoint x: 211, startPoint y: 223, endPoint x: 789, endPoint y: 267, distance: 580.0
click at [789, 267] on div "Explore CW Tower: A Premier Destination for Luxury Properties for Sale in Conda…" at bounding box center [484, 244] width 855 height 366
copy h1 "Explore CW Tower: A Premier Destination for Luxury Properties for Sale in Conda…"
click at [305, 209] on h1 "Explore CW Tower: A Premier Destination for Luxury Properties for Sale in Conda…" at bounding box center [484, 236] width 539 height 68
drag, startPoint x: 222, startPoint y: 219, endPoint x: 777, endPoint y: 265, distance: 557.0
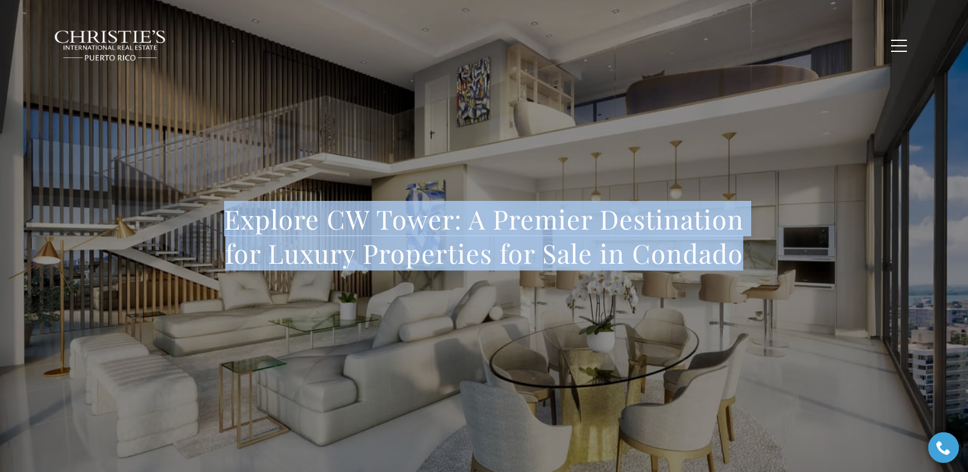
click at [777, 265] on div "Explore CW Tower: A Premier Destination for Luxury Properties for Sale in Conda…" at bounding box center [484, 244] width 855 height 366
copy h1 "Explore CW Tower: A Premier Destination for Luxury Properties for Sale in Conda…"
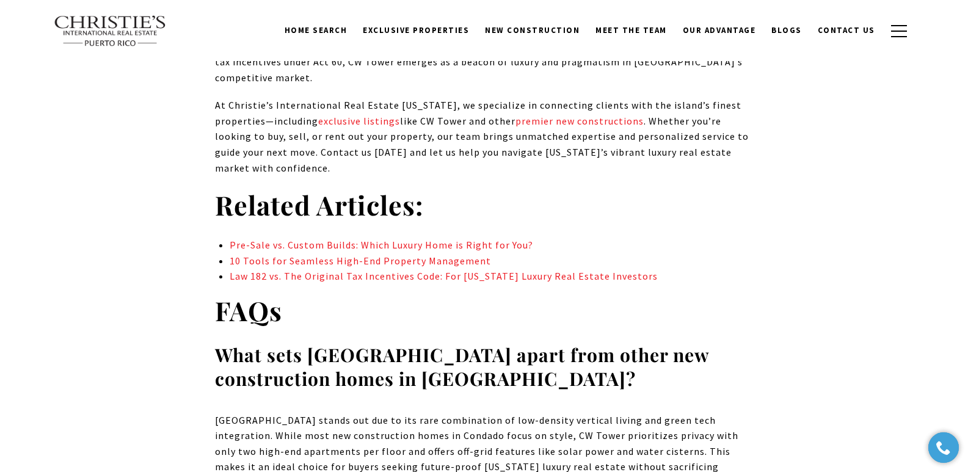
scroll to position [6865, 0]
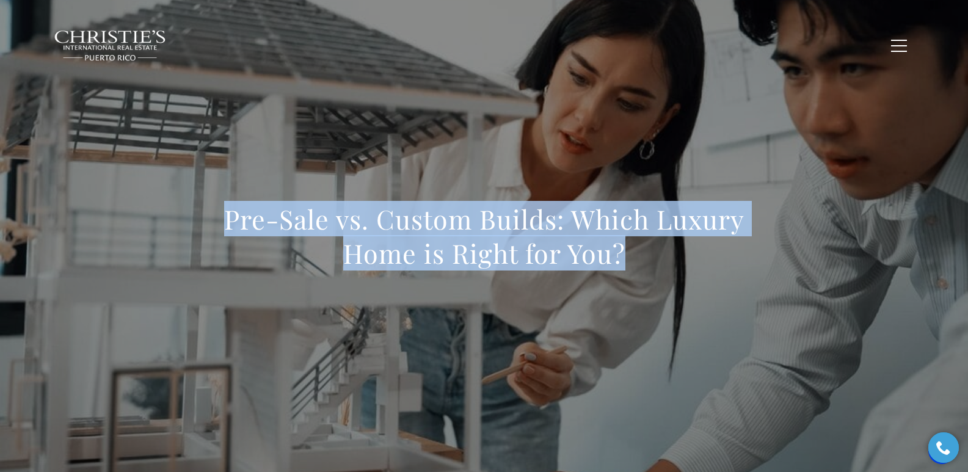
drag, startPoint x: 224, startPoint y: 222, endPoint x: 719, endPoint y: 265, distance: 497.1
click at [719, 265] on h1 "Pre-Sale vs. Custom Builds: Which Luxury Home is Right for You?" at bounding box center [484, 236] width 539 height 68
copy h1 "Pre-Sale vs. Custom Builds: Which Luxury Home is Right for You?"
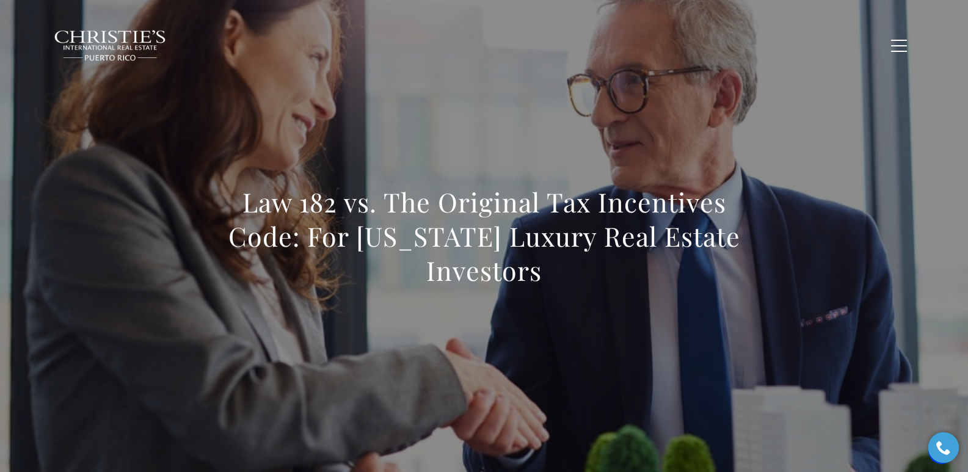
drag, startPoint x: 239, startPoint y: 203, endPoint x: 598, endPoint y: 269, distance: 365.2
click at [598, 269] on h1 "Law 182 vs. The Original Tax Incentives Code: For [US_STATE] Luxury Real Estate…" at bounding box center [484, 236] width 539 height 103
copy h1 "Law 182 vs. The Original Tax Incentives Code: For [US_STATE] Luxury Real Estate…"
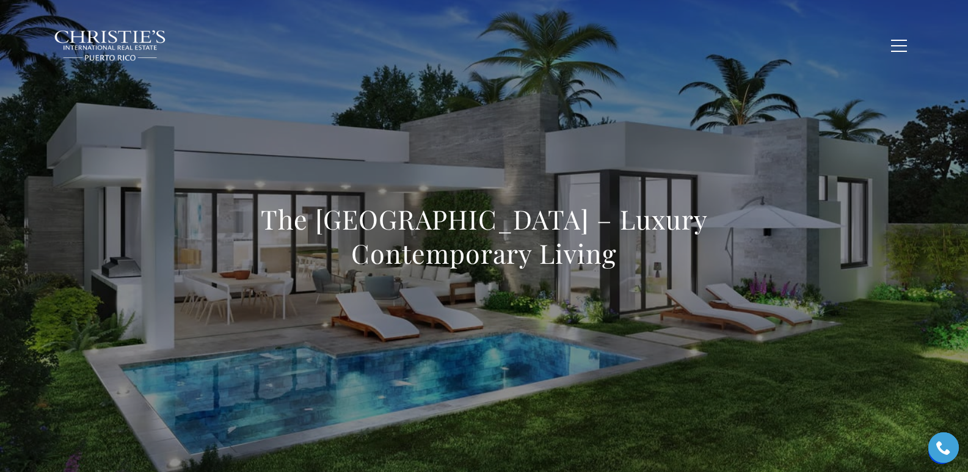
drag, startPoint x: 233, startPoint y: 212, endPoint x: 665, endPoint y: 264, distance: 435.5
click at [665, 264] on h1 "The Isles Dorado Beach Resort – Luxury Contemporary Living" at bounding box center [484, 236] width 539 height 68
copy h1 "The Isles Dorado Beach Resort – Luxury Contemporary Living"
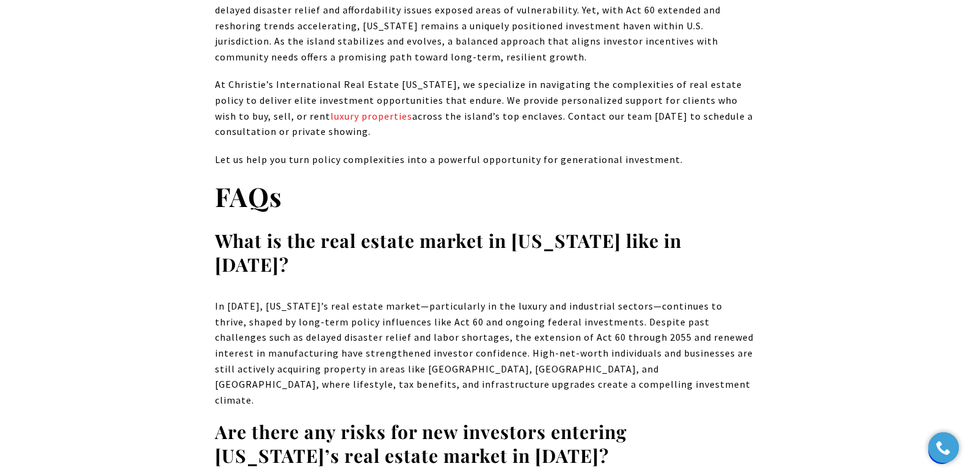
scroll to position [10107, 0]
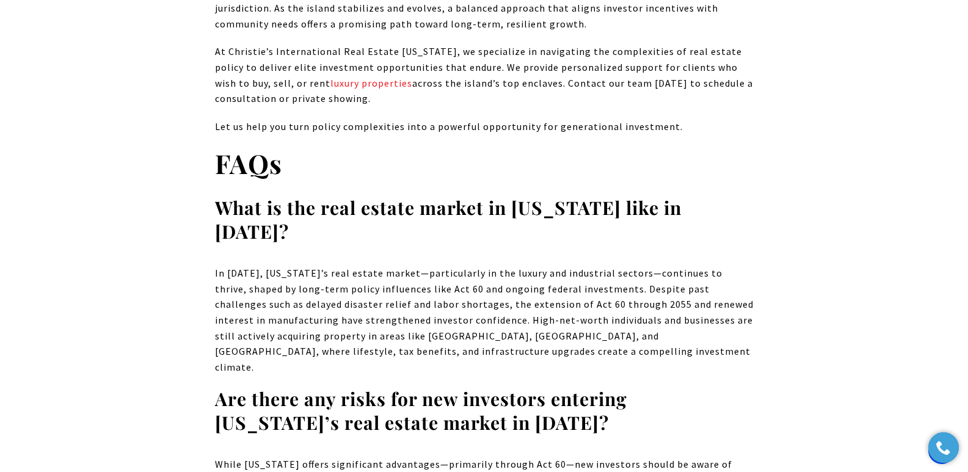
drag, startPoint x: 972, startPoint y: 18, endPoint x: 975, endPoint y: 398, distance: 379.9
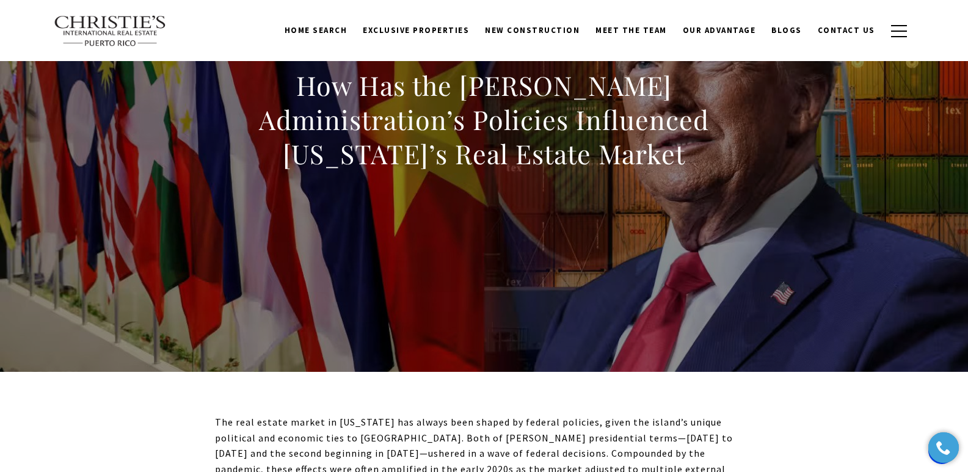
scroll to position [100, 0]
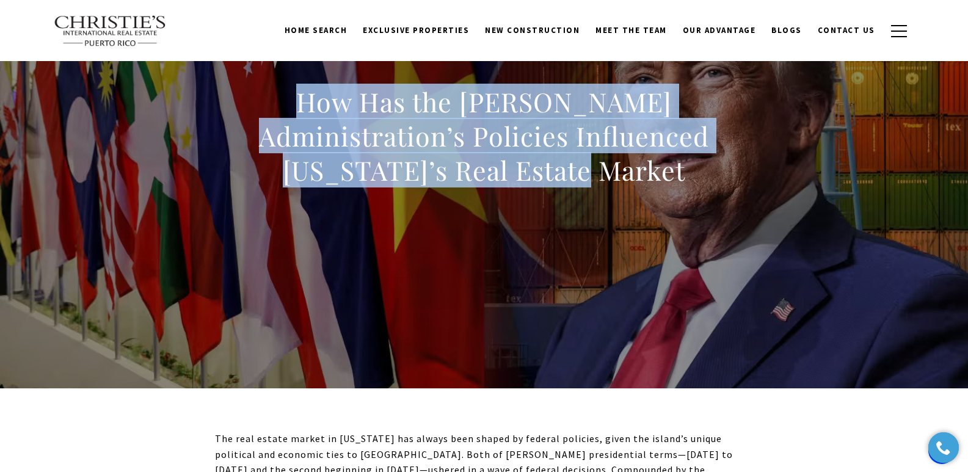
drag, startPoint x: 252, startPoint y: 112, endPoint x: 676, endPoint y: 176, distance: 429.3
click at [676, 176] on div "How Has the [PERSON_NAME] Administration’s Policies Influenced [US_STATE]’s Rea…" at bounding box center [484, 144] width 855 height 366
copy h1 "How Has the [PERSON_NAME] Administration’s Policies Influenced [US_STATE]’s Rea…"
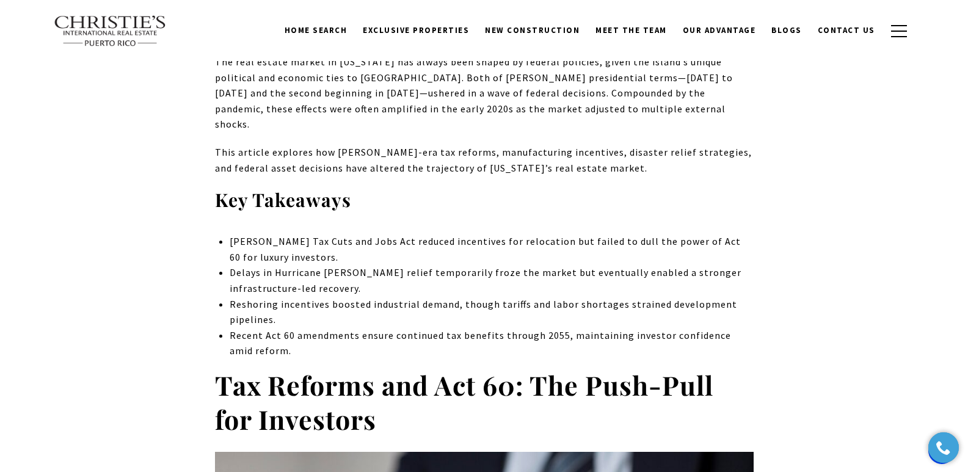
scroll to position [0, 0]
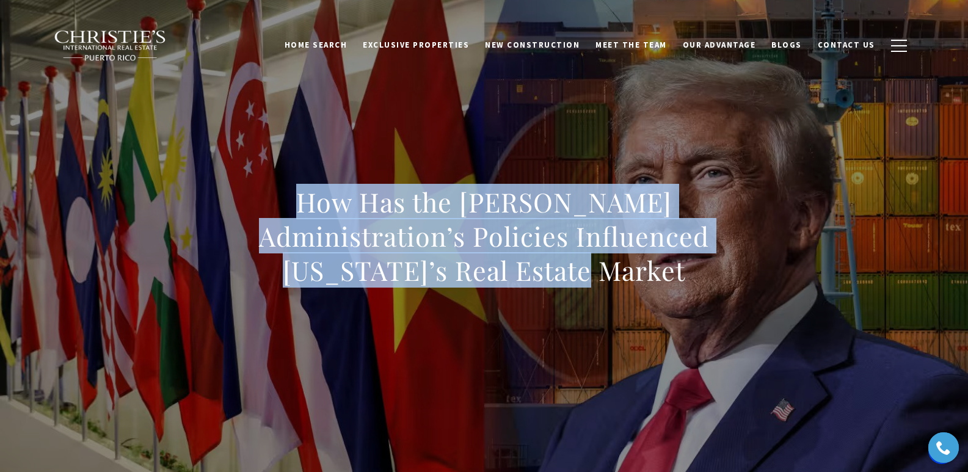
copy h1 "How Has the Trump Administration’s Policies Influenced Puerto Rico’s Real Estat…"
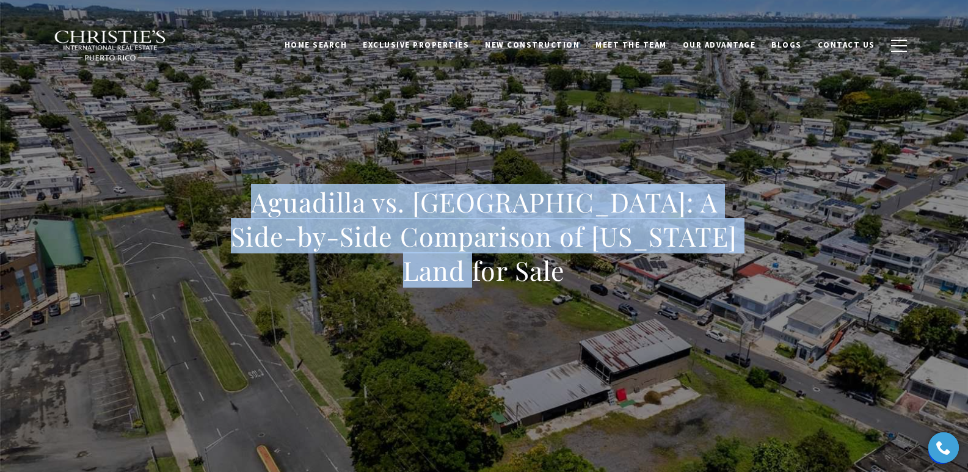
drag, startPoint x: 245, startPoint y: 219, endPoint x: 747, endPoint y: 280, distance: 505.7
click at [747, 280] on div "Aguadilla vs. [GEOGRAPHIC_DATA]: A Side-by-Side Comparison of [US_STATE] Land f…" at bounding box center [484, 244] width 539 height 118
copy h1 "Aguadilla vs. [GEOGRAPHIC_DATA]: A Side-by-Side Comparison of [US_STATE] Land f…"
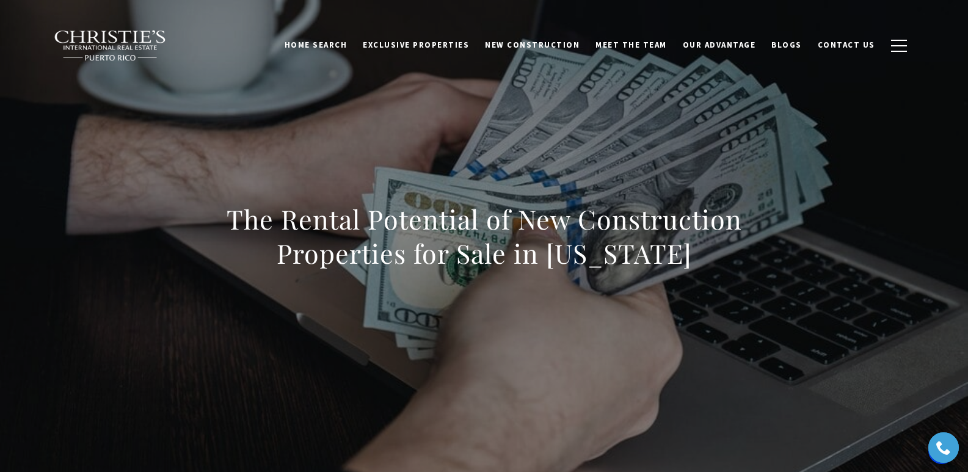
drag, startPoint x: 224, startPoint y: 221, endPoint x: 769, endPoint y: 245, distance: 546.5
click at [769, 245] on div "The Rental Potential of New Construction Properties for Sale in [US_STATE]" at bounding box center [484, 244] width 855 height 366
copy h1 "The Rental Potential of New Construction Properties for Sale in [US_STATE]"
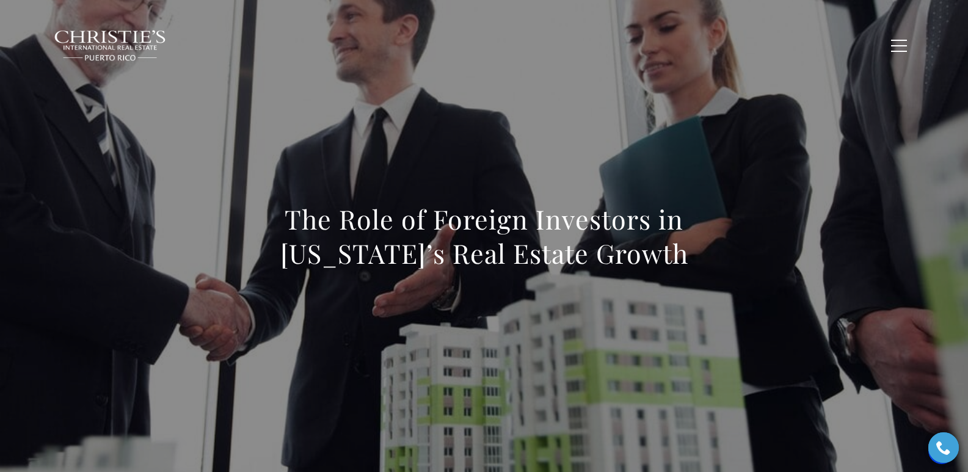
drag, startPoint x: 225, startPoint y: 217, endPoint x: 670, endPoint y: 261, distance: 446.7
click at [670, 261] on h1 "The Role of Foreign Investors in [US_STATE]’s Real Estate Growth" at bounding box center [484, 236] width 539 height 68
copy h1 "The Role of Foreign Investors in [US_STATE]’s Real Estate Growth"
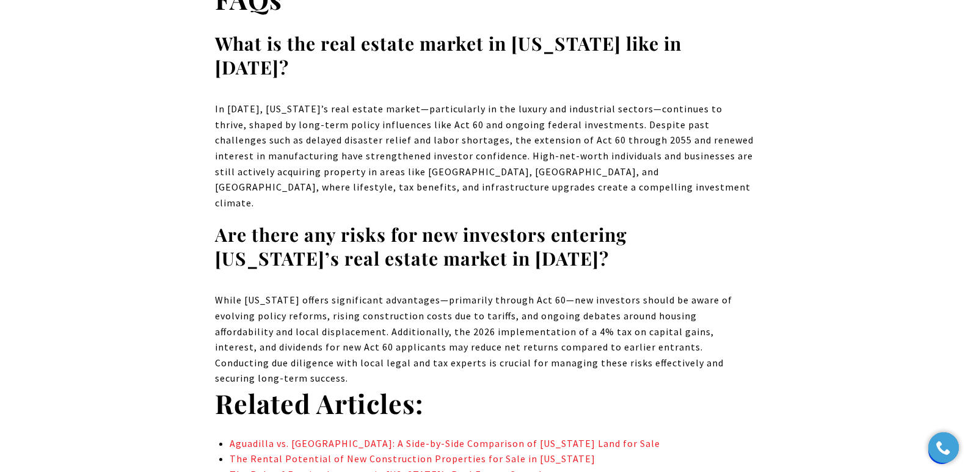
scroll to position [10288, 0]
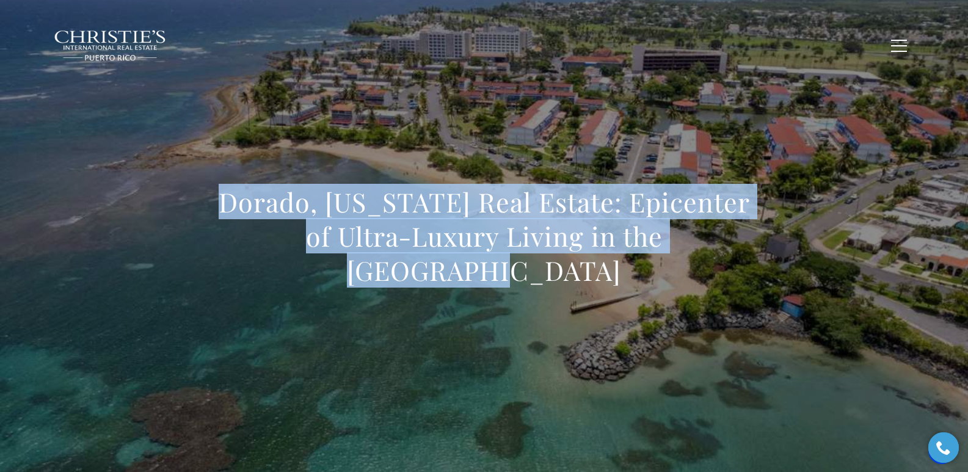
drag, startPoint x: 176, startPoint y: 228, endPoint x: 748, endPoint y: 266, distance: 572.8
click at [628, 266] on div "Dorado, Puerto Rico Real Estate: Epicenter of Ultra-Luxury Living in the Caribb…" at bounding box center [484, 244] width 855 height 366
copy h1 "Dorado, Puerto Rico Real Estate: Epicenter of Ultra-Luxury Living in the Caribb…"
click at [251, 191] on div "Dorado, Puerto Rico Real Estate: Epicenter of Ultra-Luxury Living in the Caribb…" at bounding box center [484, 244] width 855 height 366
click at [215, 216] on h1 "Dorado, Puerto Rico Real Estate: Epicenter of Ultra-Luxury Living in the Caribb…" at bounding box center [484, 236] width 539 height 103
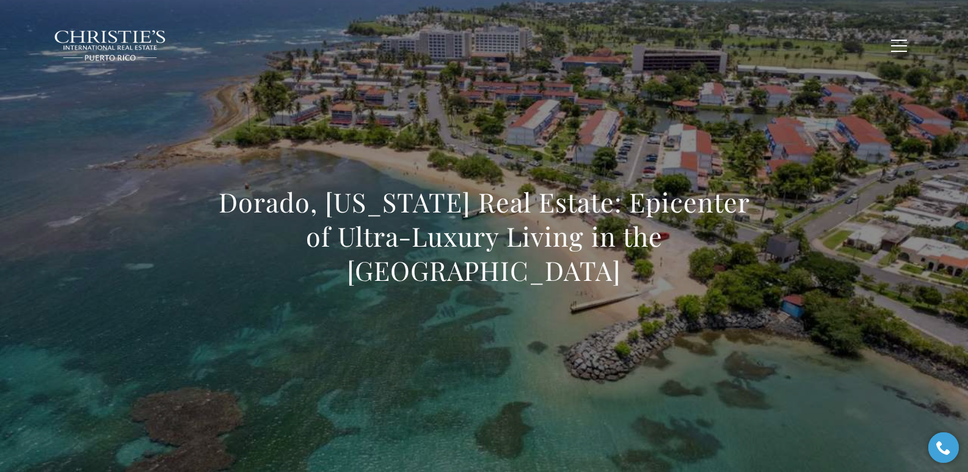
click at [220, 222] on h1 "Dorado, Puerto Rico Real Estate: Epicenter of Ultra-Luxury Living in the Caribb…" at bounding box center [484, 236] width 539 height 103
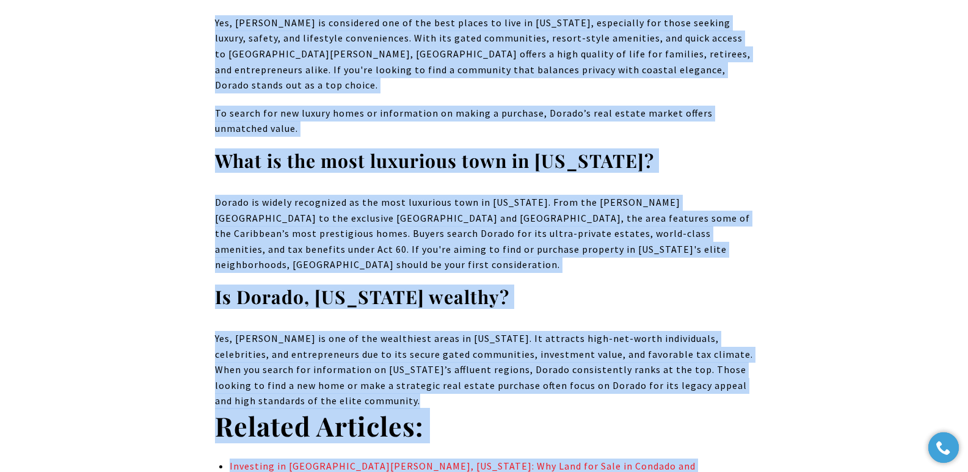
scroll to position [8296, 0]
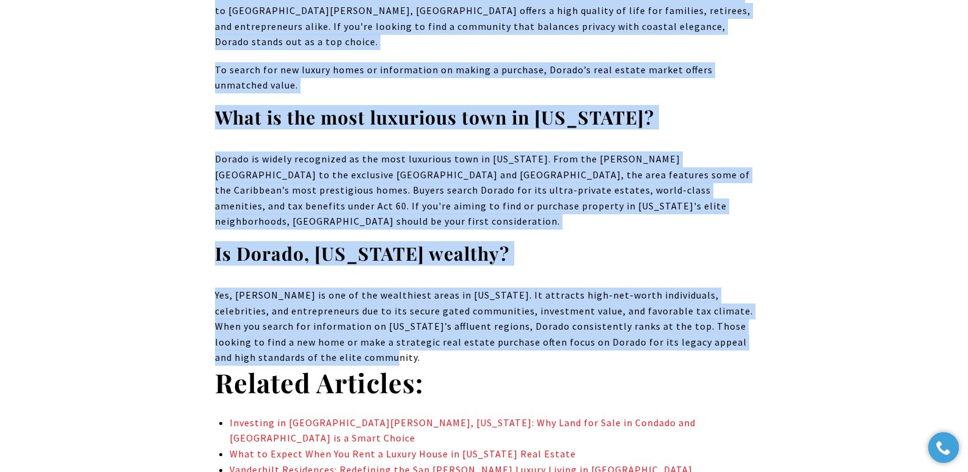
copy body "Dorado, Puerto Rico Real Estate: Epicenter of Ultra-Luxury Living in the Caribb…"
drag, startPoint x: 201, startPoint y: 223, endPoint x: 312, endPoint y: 202, distance: 113.1
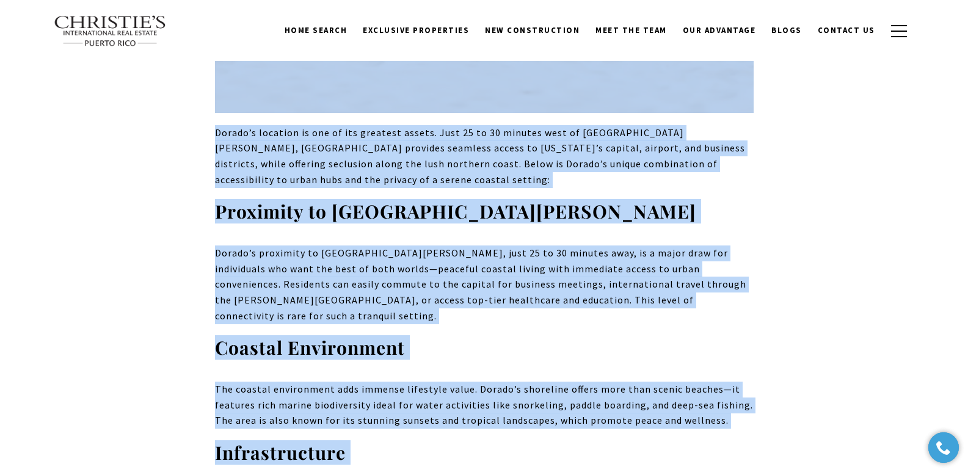
scroll to position [0, 0]
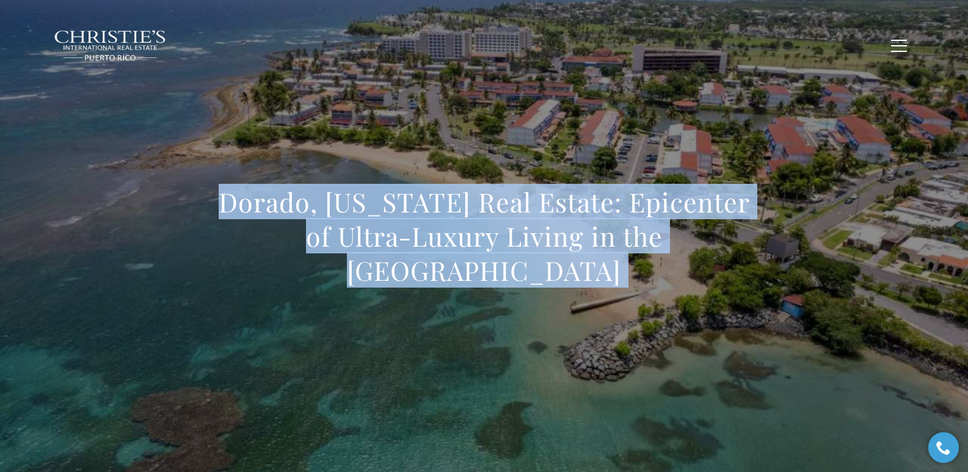
click at [211, 266] on div "Dorado, Puerto Rico Real Estate: Epicenter of Ultra-Luxury Living in the Caribb…" at bounding box center [484, 244] width 855 height 366
drag, startPoint x: 245, startPoint y: 225, endPoint x: 772, endPoint y: 260, distance: 528.2
click at [628, 260] on div "Dorado, Puerto Rico Real Estate: Epicenter of Ultra-Luxury Living in the Caribb…" at bounding box center [484, 244] width 855 height 366
copy h1 "Dorado, Puerto Rico Real Estate: Epicenter of Ultra-Luxury Living in the Caribb…"
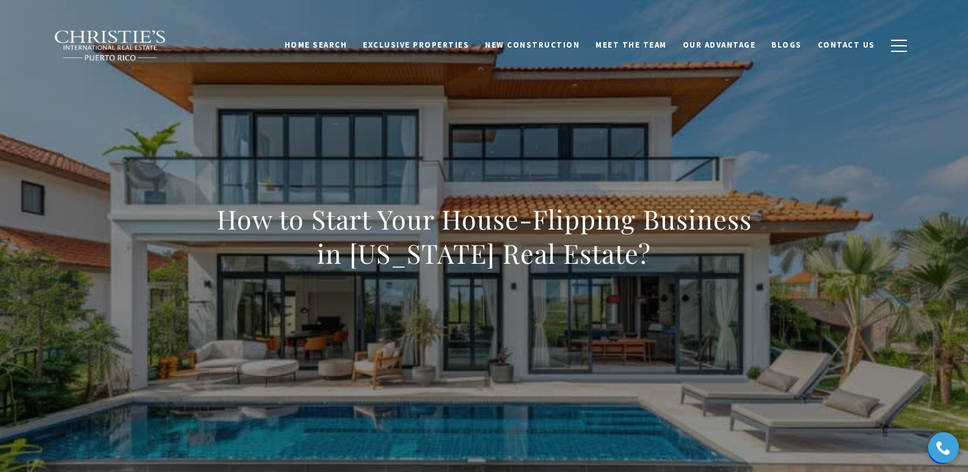
drag, startPoint x: 181, startPoint y: 231, endPoint x: 784, endPoint y: 357, distance: 615.9
click at [628, 358] on div "How to Start Your House-Flipping Business in [US_STATE] Real Estate?" at bounding box center [484, 244] width 855 height 366
click at [174, 268] on div "How to Start Your House-Flipping Business in Puerto Rico Real Estate?" at bounding box center [484, 244] width 855 height 366
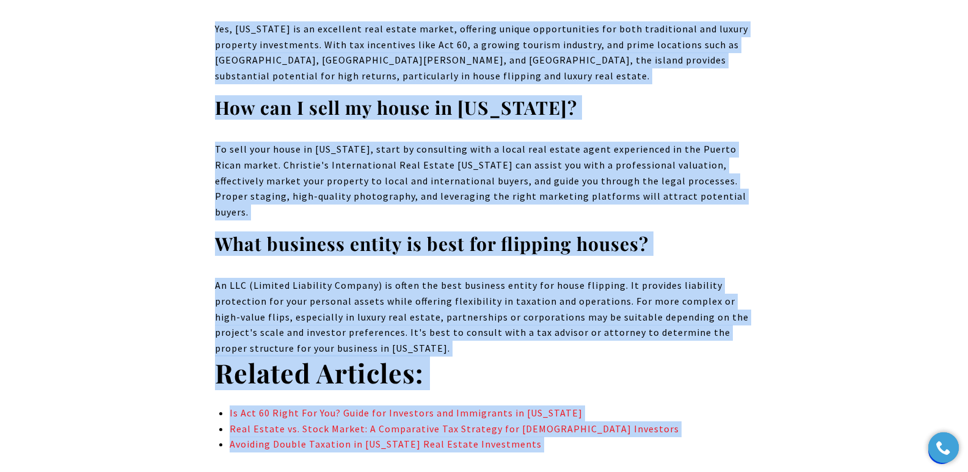
scroll to position [9310, 0]
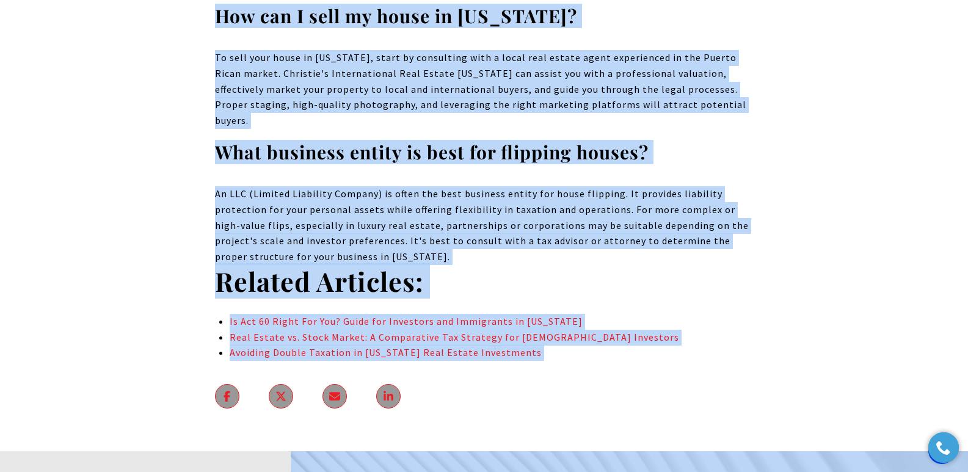
drag, startPoint x: 205, startPoint y: 229, endPoint x: 555, endPoint y: 99, distance: 373.9
copy body "How to Start Your House-Flipping Business in Puerto Rico Real Estate? House fli…"
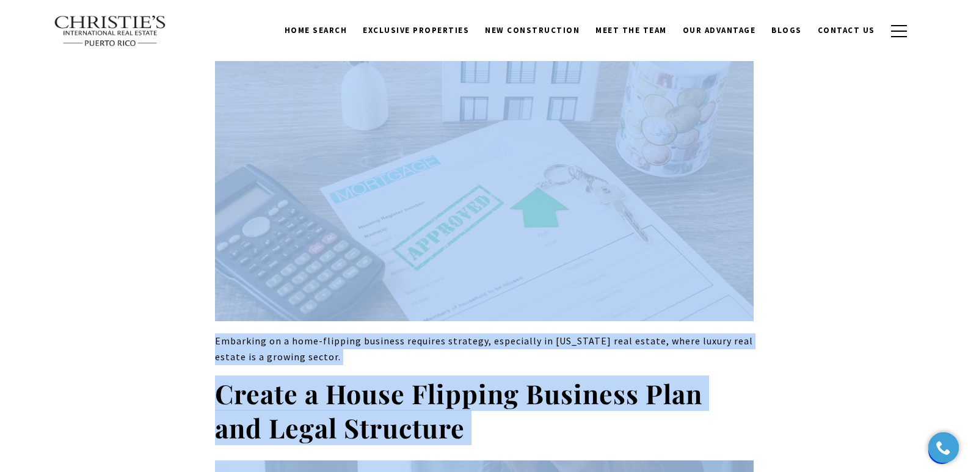
scroll to position [0, 0]
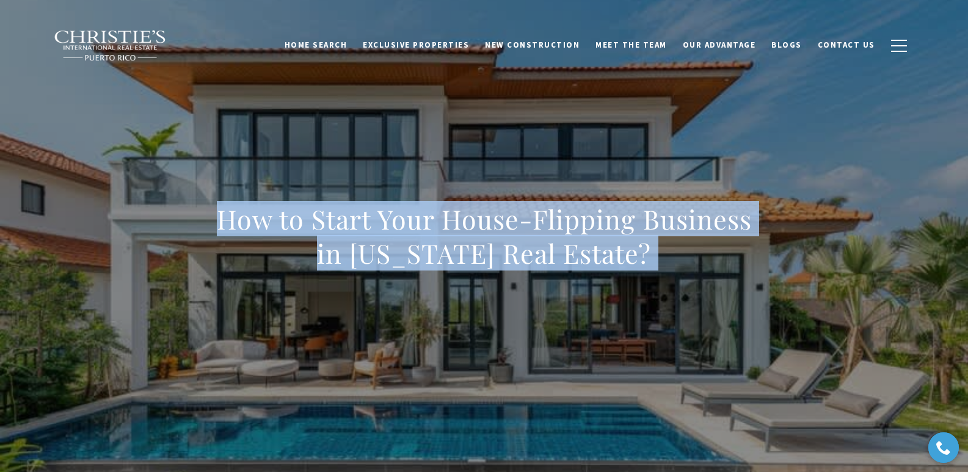
click at [224, 223] on h1 "How to Start Your House-Flipping Business in Puerto Rico Real Estate?" at bounding box center [484, 236] width 539 height 68
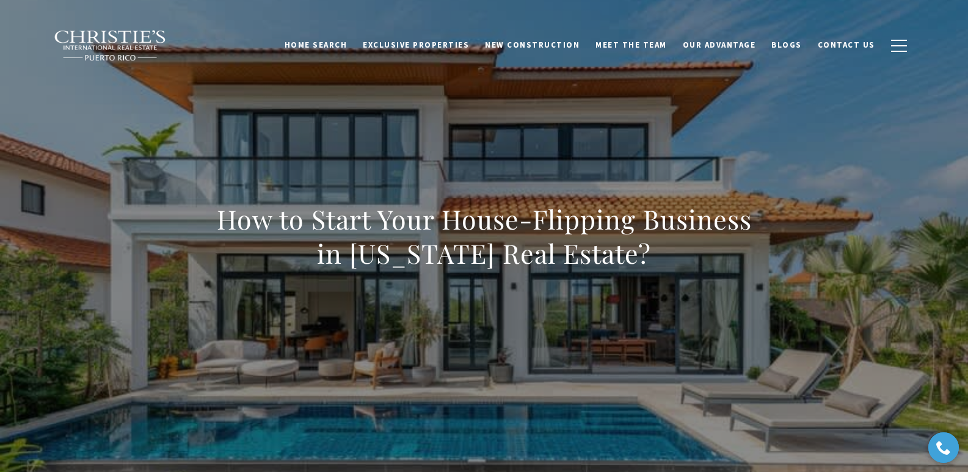
drag, startPoint x: 216, startPoint y: 222, endPoint x: 737, endPoint y: 265, distance: 522.7
click at [628, 265] on h1 "How to Start Your House-Flipping Business in Puerto Rico Real Estate?" at bounding box center [484, 236] width 539 height 68
copy h1 "How to Start Your House-Flipping Business in Puerto Rico Real Estate?"
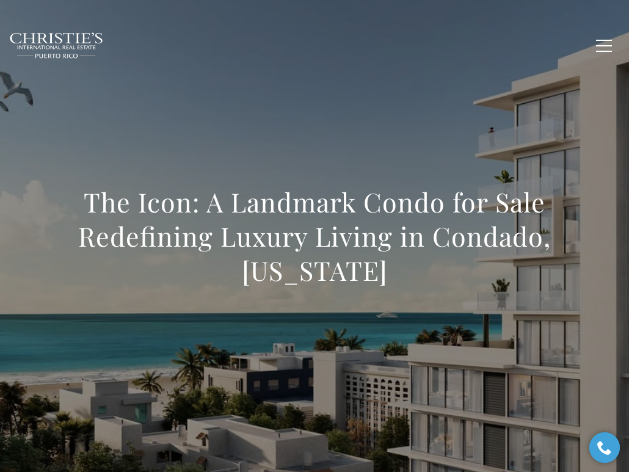
click at [78, 198] on h1 "The Icon: A Landmark Condo for Sale Redefining Luxury Living in Condado, [US_ST…" at bounding box center [314, 236] width 539 height 103
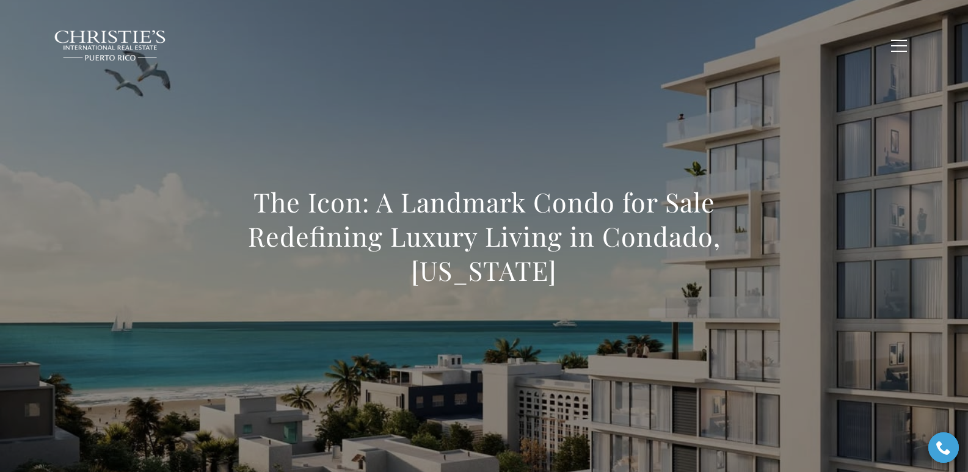
click at [222, 211] on h1 "The Icon: A Landmark Condo for Sale Redefining Luxury Living in Condado, [US_ST…" at bounding box center [484, 236] width 539 height 103
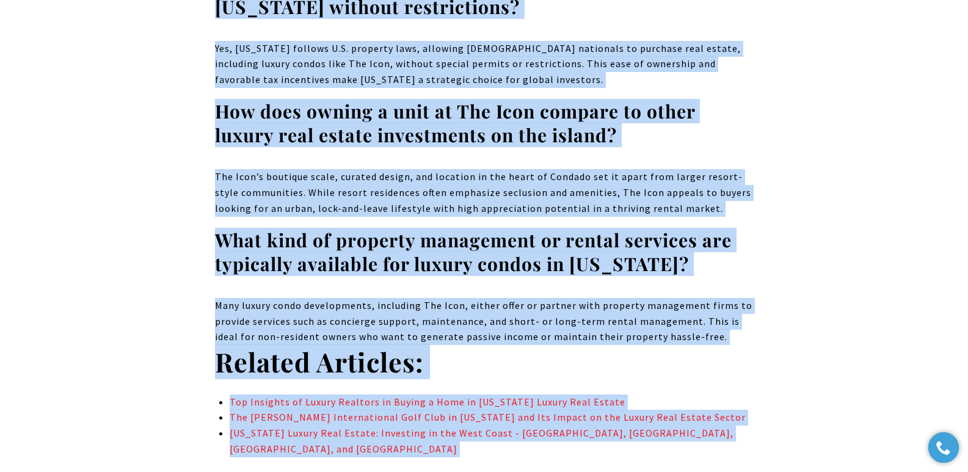
scroll to position [5672, 0]
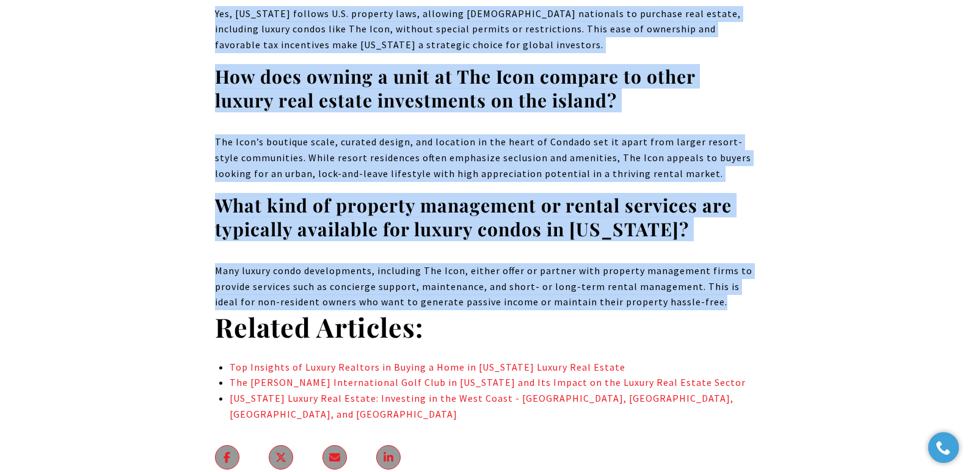
drag, startPoint x: 277, startPoint y: 205, endPoint x: 693, endPoint y: 221, distance: 416.2
copy body "The Icon: A Landmark Condo for Sale Redefining Luxury Living in Condado, Puerto…"
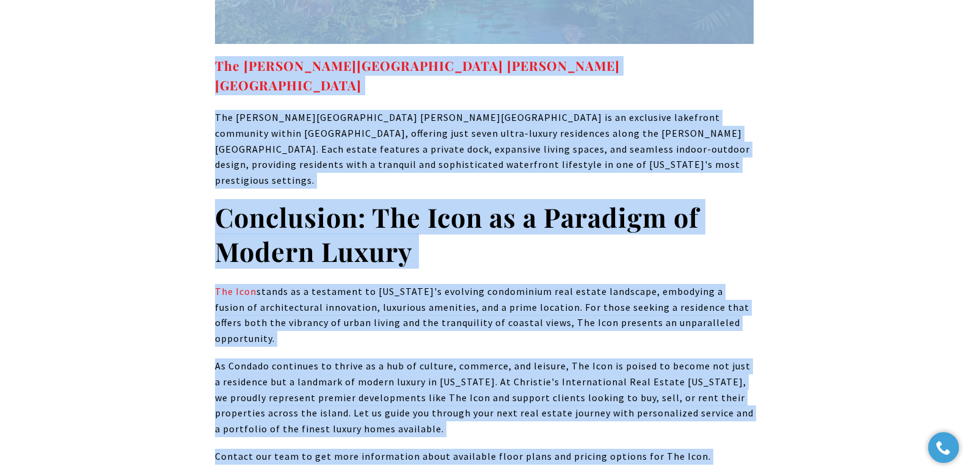
scroll to position [0, 0]
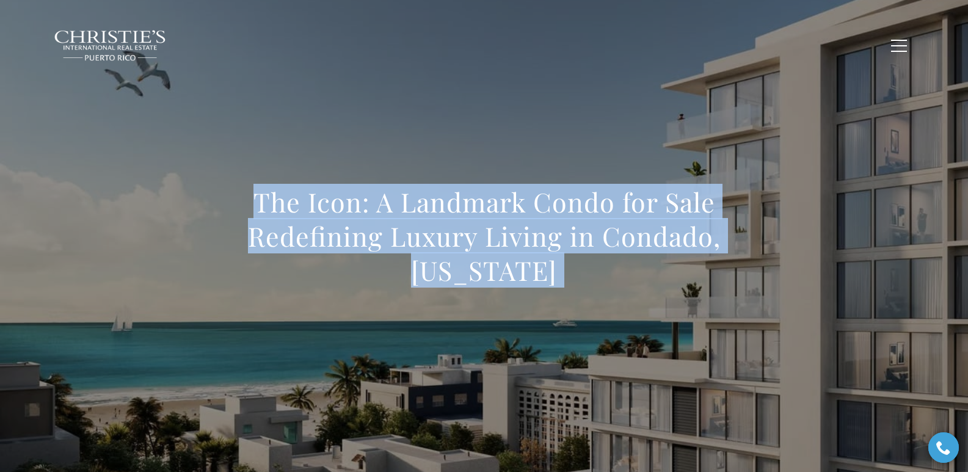
click at [183, 200] on div "The Icon: A Landmark Condo for Sale Redefining Luxury Living in Condado, [US_ST…" at bounding box center [484, 244] width 855 height 366
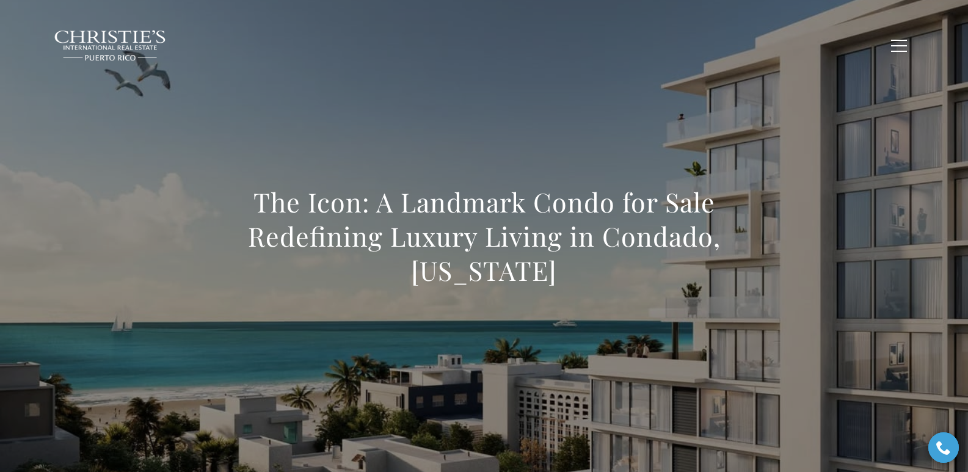
drag, startPoint x: 246, startPoint y: 205, endPoint x: 620, endPoint y: 271, distance: 380.0
click at [620, 271] on h1 "The Icon: A Landmark Condo for Sale Redefining Luxury Living in Condado, [US_ST…" at bounding box center [484, 236] width 539 height 103
copy h1 "The Icon: A Landmark Condo for Sale Redefining Luxury Living in Condado, [US_ST…"
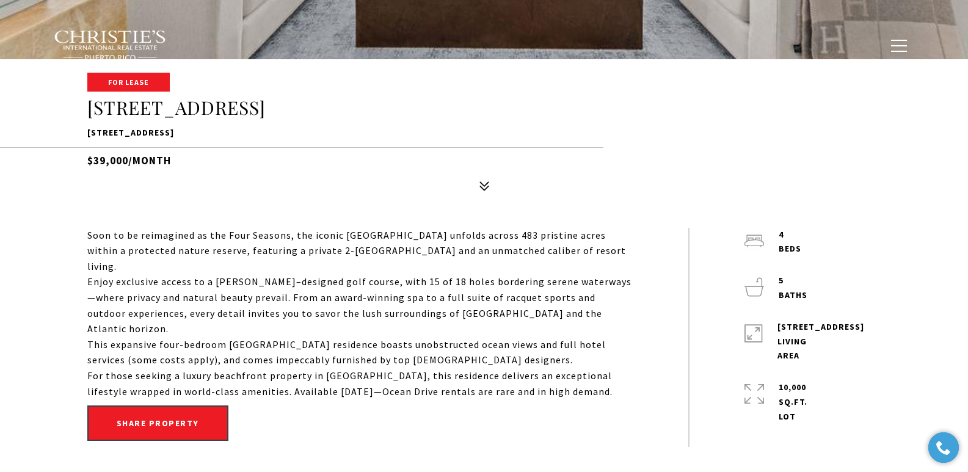
drag, startPoint x: 87, startPoint y: 133, endPoint x: 322, endPoint y: 131, distance: 235.1
click at [322, 131] on p "[STREET_ADDRESS]" at bounding box center [484, 133] width 794 height 15
copy p "7000 BAHIA BEACH BLVD #1302, RIO GRANDE, PR 00745"
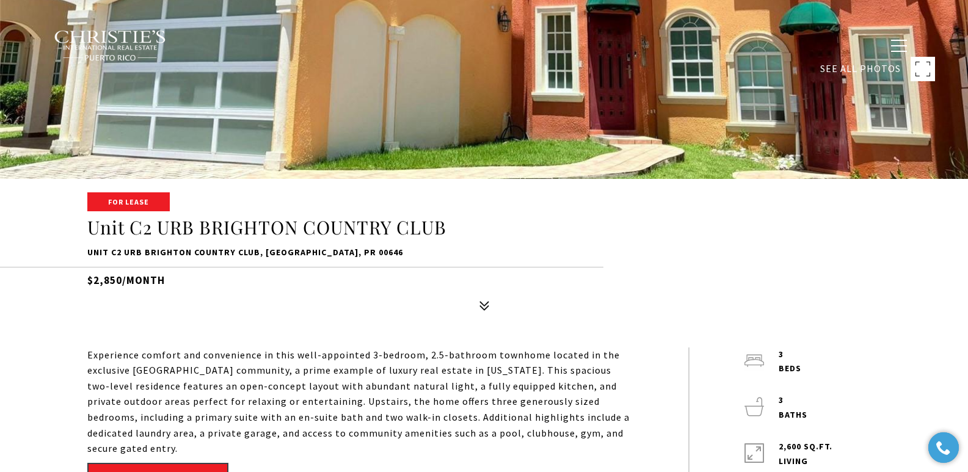
scroll to position [368, 0]
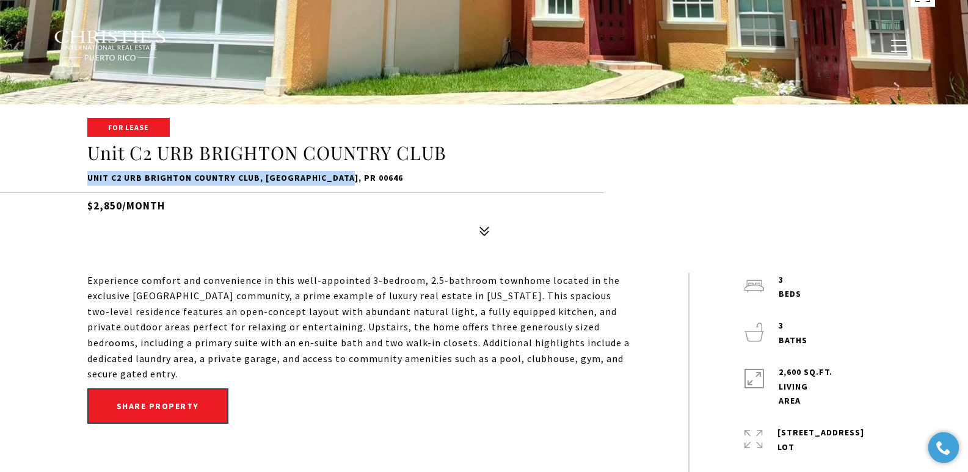
drag, startPoint x: 88, startPoint y: 178, endPoint x: 348, endPoint y: 180, distance: 260.2
click at [348, 180] on p "Unit C2 URB BRIGHTON COUNTRY CLUB, DORADO, PR 00646" at bounding box center [484, 178] width 794 height 15
copy p "Unit C2 URB BRIGHTON COUNTRY CLUB, DORADO, PR 00646"
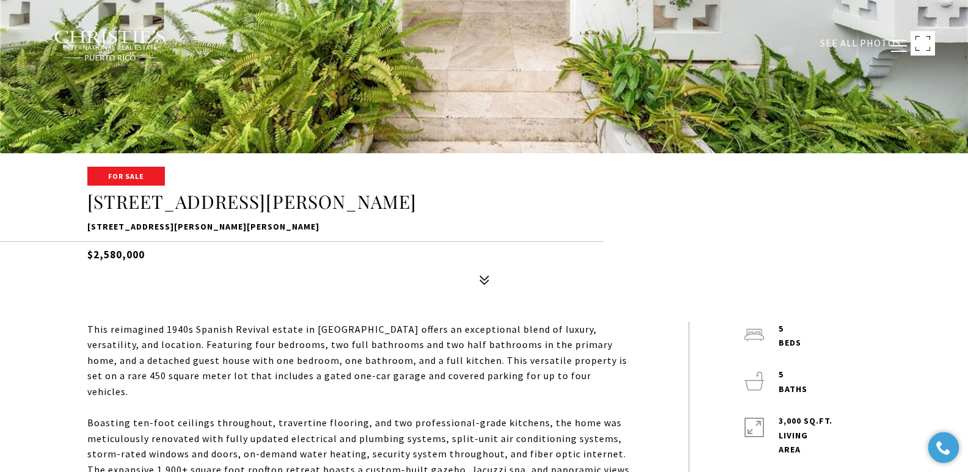
scroll to position [340, 0]
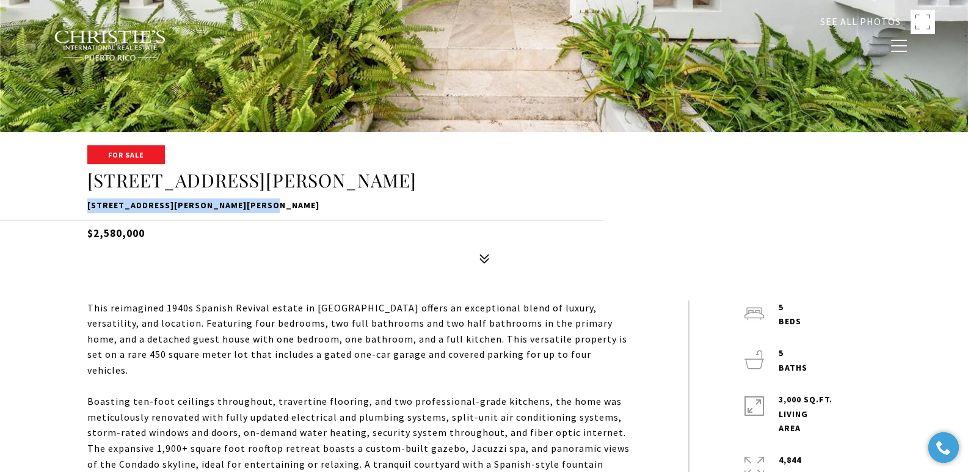
drag, startPoint x: 89, startPoint y: 205, endPoint x: 258, endPoint y: 206, distance: 169.8
click at [258, 206] on p "1308 WILSON AVE, SAN JUAN, PR 00907" at bounding box center [484, 205] width 794 height 15
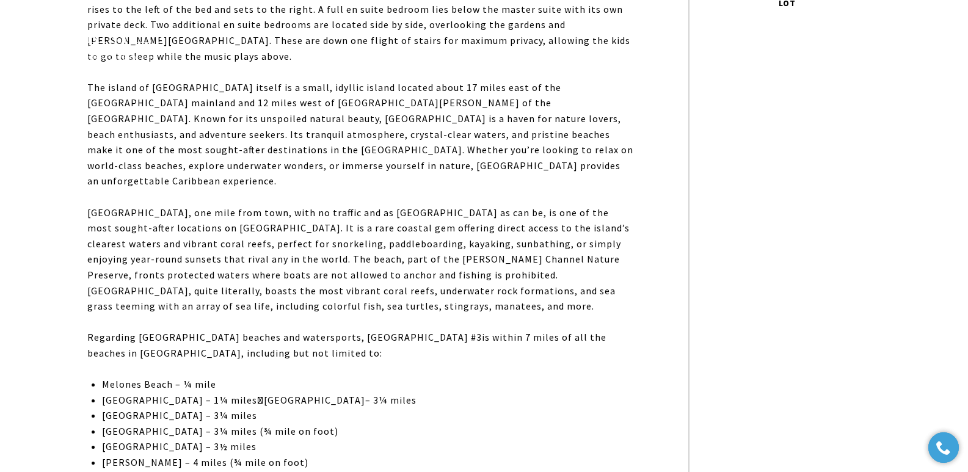
scroll to position [413, 0]
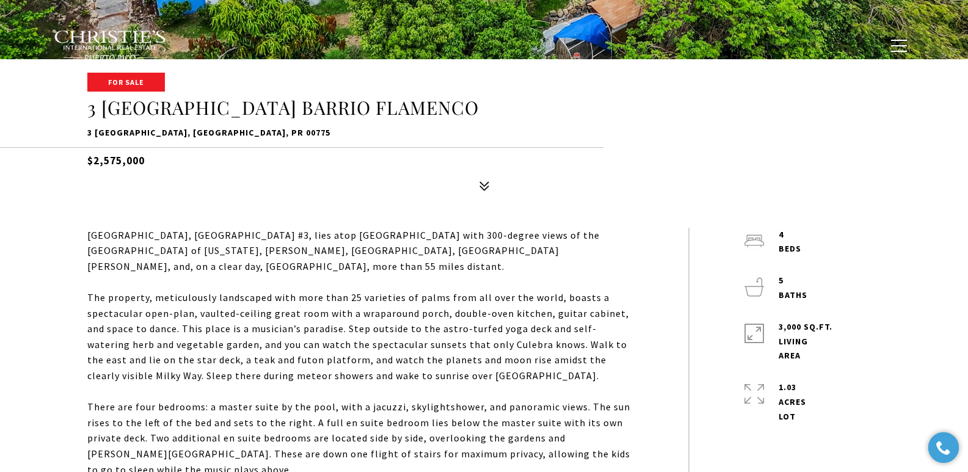
drag, startPoint x: 85, startPoint y: 131, endPoint x: 416, endPoint y: 129, distance: 331.0
click at [416, 129] on div "For Sale 3 LA QUINTA MELONES BEACH BARRIO FLAMENCO 3 LA QUINTA MELONES BEACH BA…" at bounding box center [484, 135] width 855 height 123
copy p "3 [GEOGRAPHIC_DATA], [GEOGRAPHIC_DATA], PR 00775"
type input "**********"
type input "********"
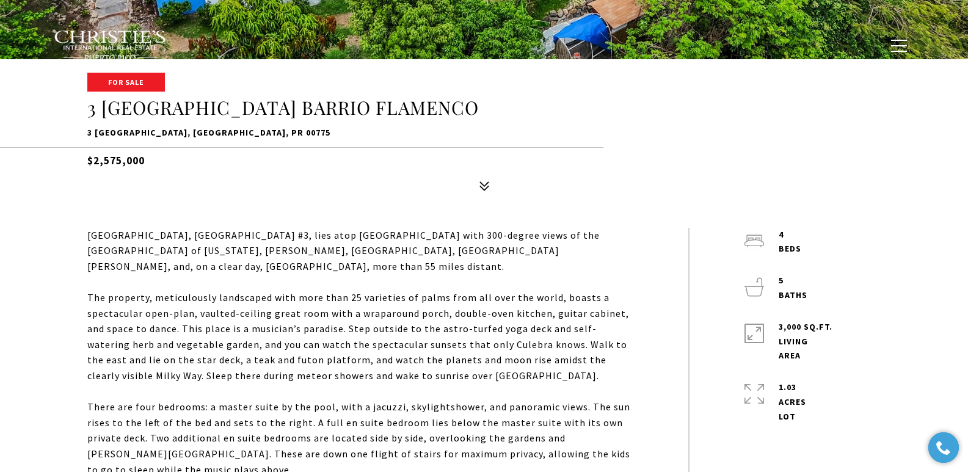
type input "***"
type input "**********"
type input "**"
type input "********"
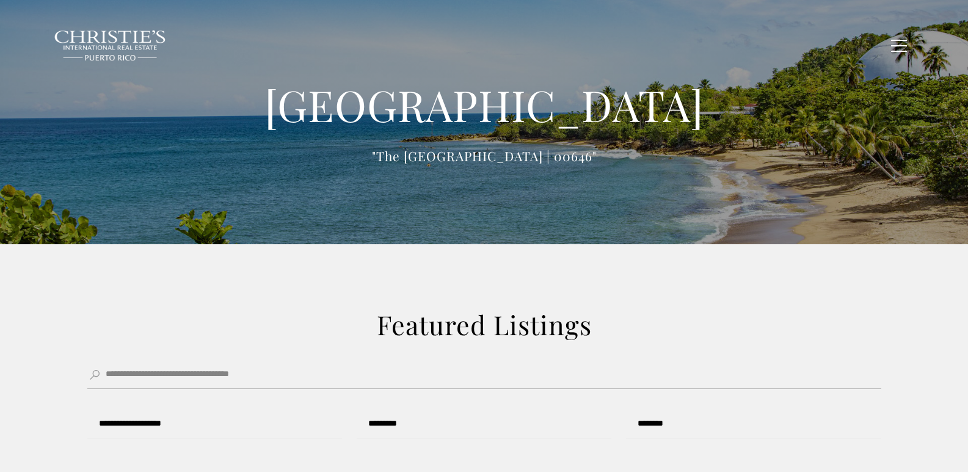
type input "**********"
type input "*********"
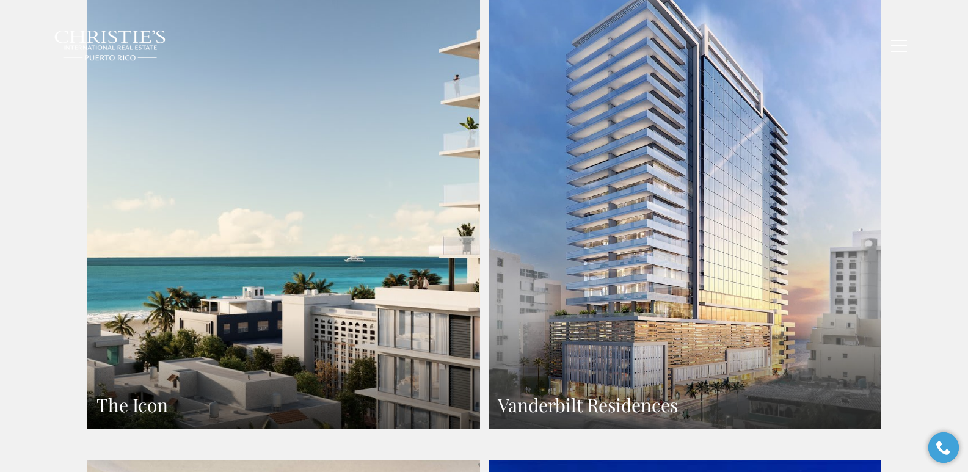
scroll to position [40, 0]
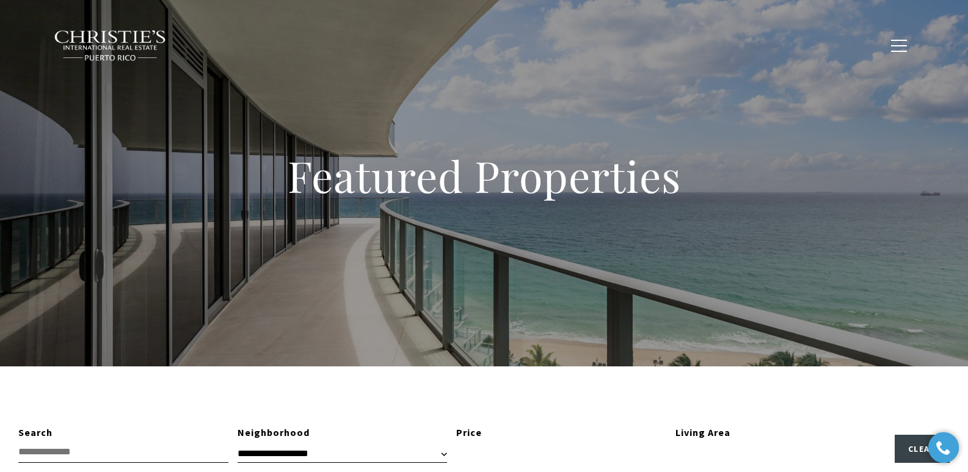
type input "**********"
type input "*********"
